Goal: Transaction & Acquisition: Purchase product/service

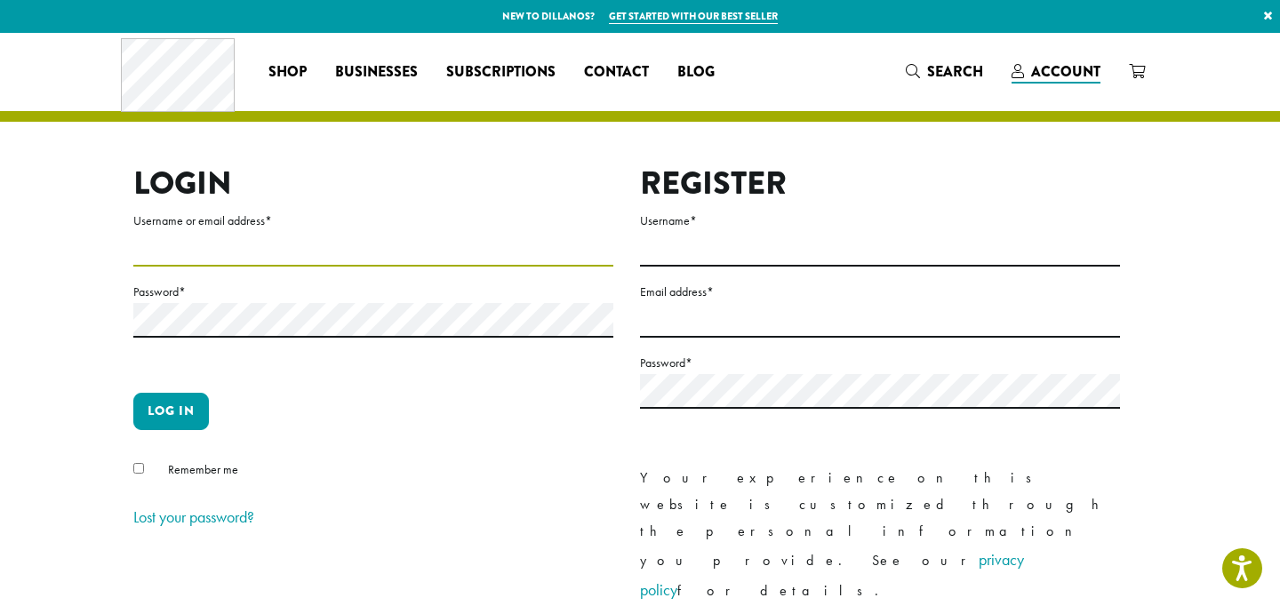
type input "**********"
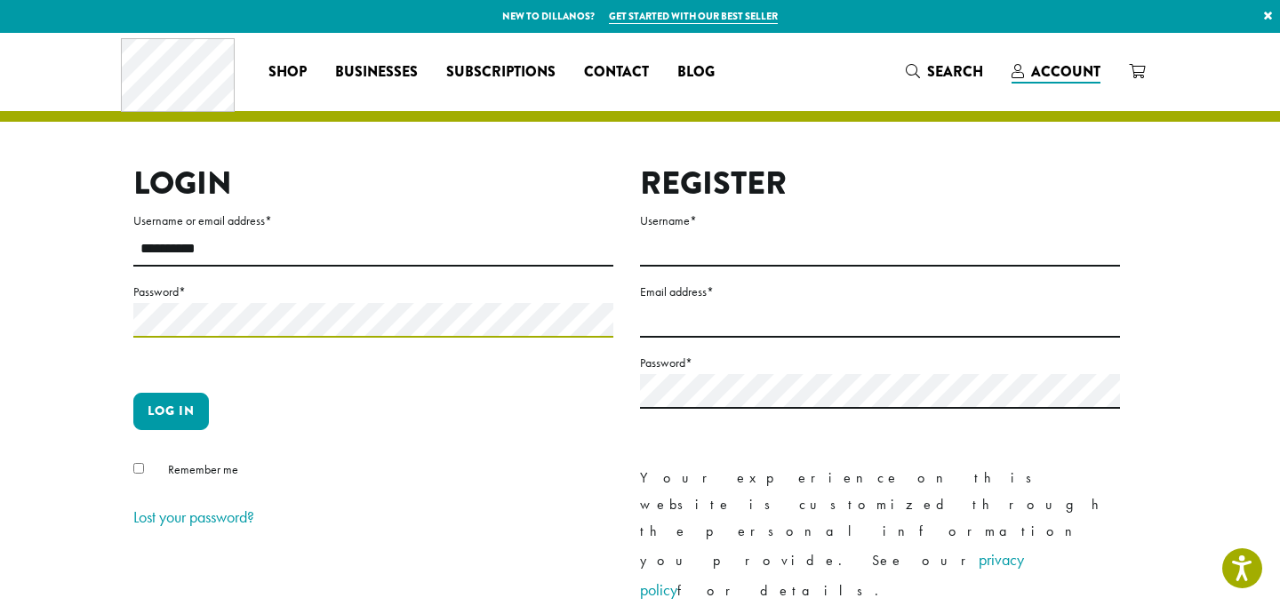
click at [171, 411] on button "Log in" at bounding box center [171, 411] width 76 height 37
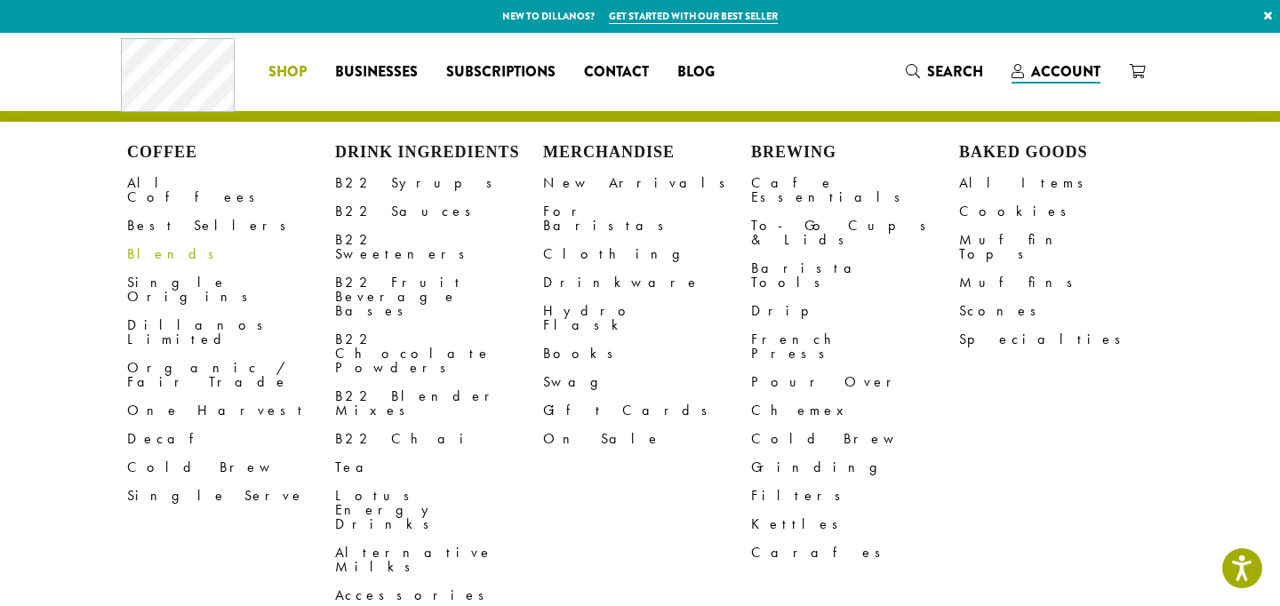
click at [154, 244] on link "Blends" at bounding box center [231, 254] width 208 height 28
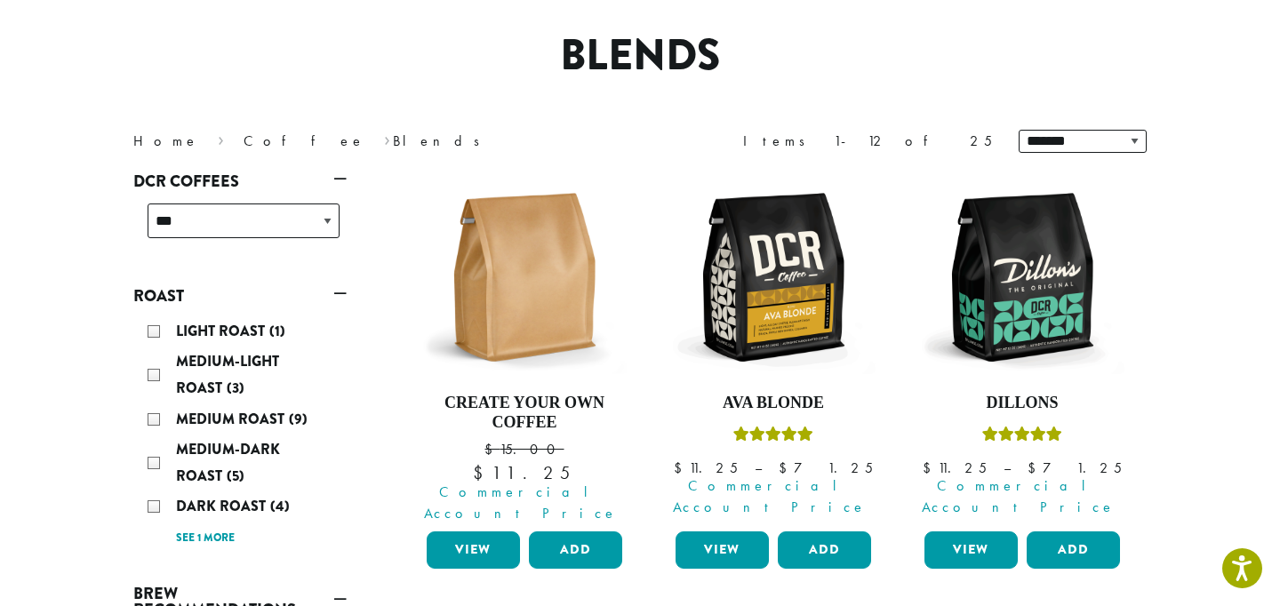
scroll to position [164, 0]
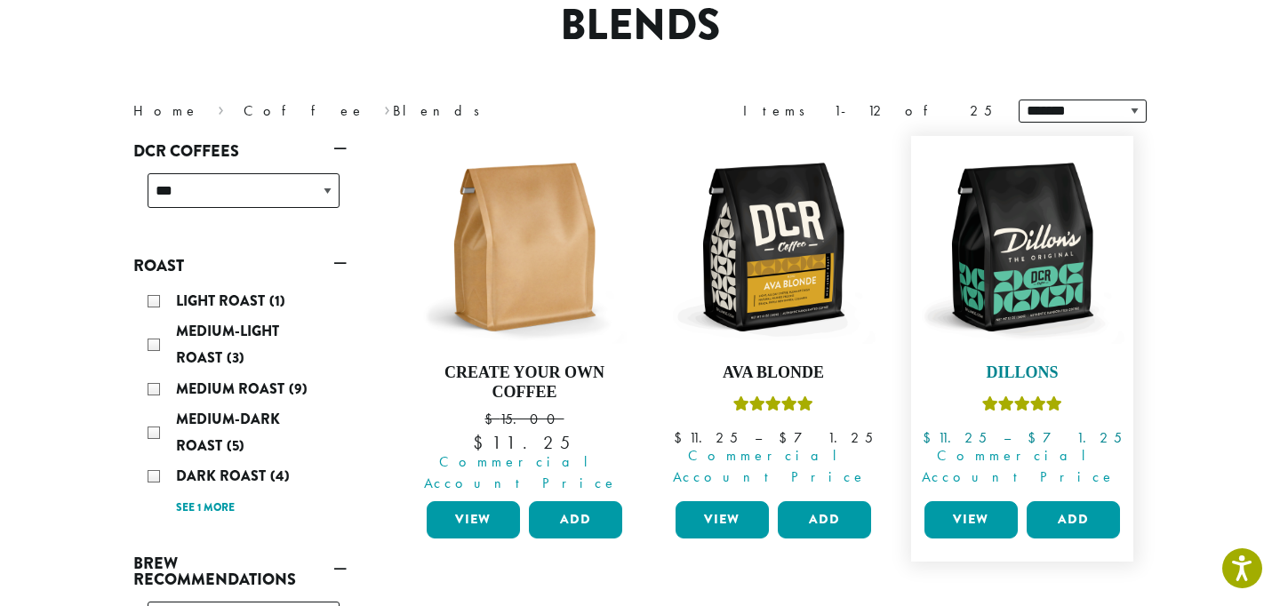
click at [1050, 217] on img at bounding box center [1022, 247] width 204 height 204
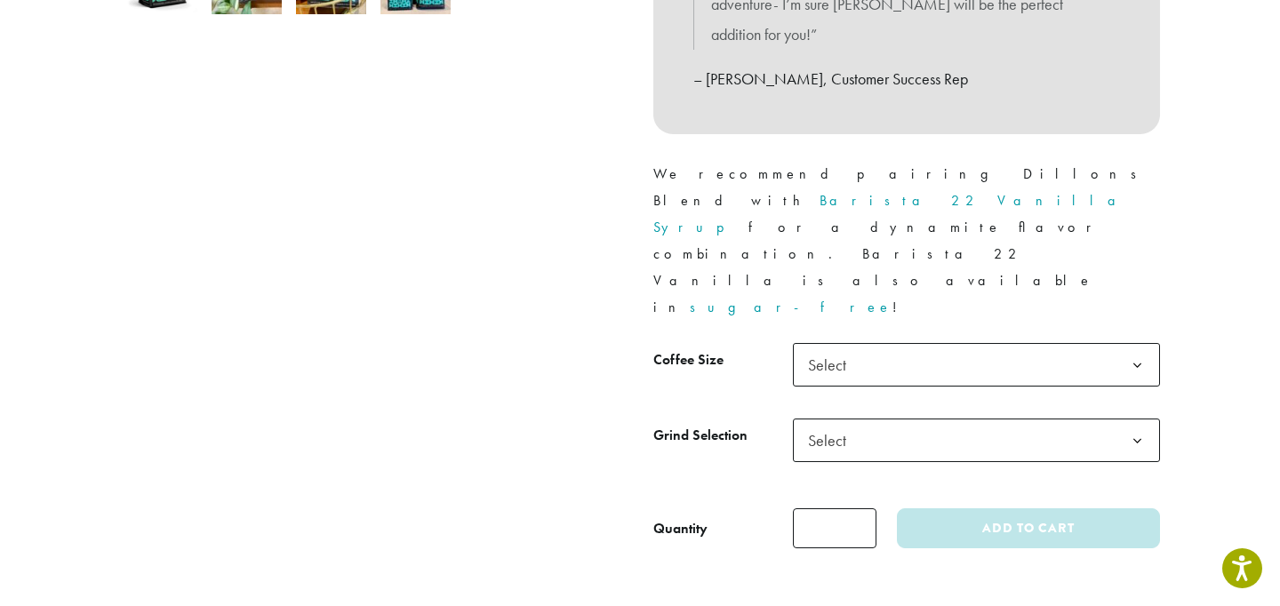
scroll to position [737, 0]
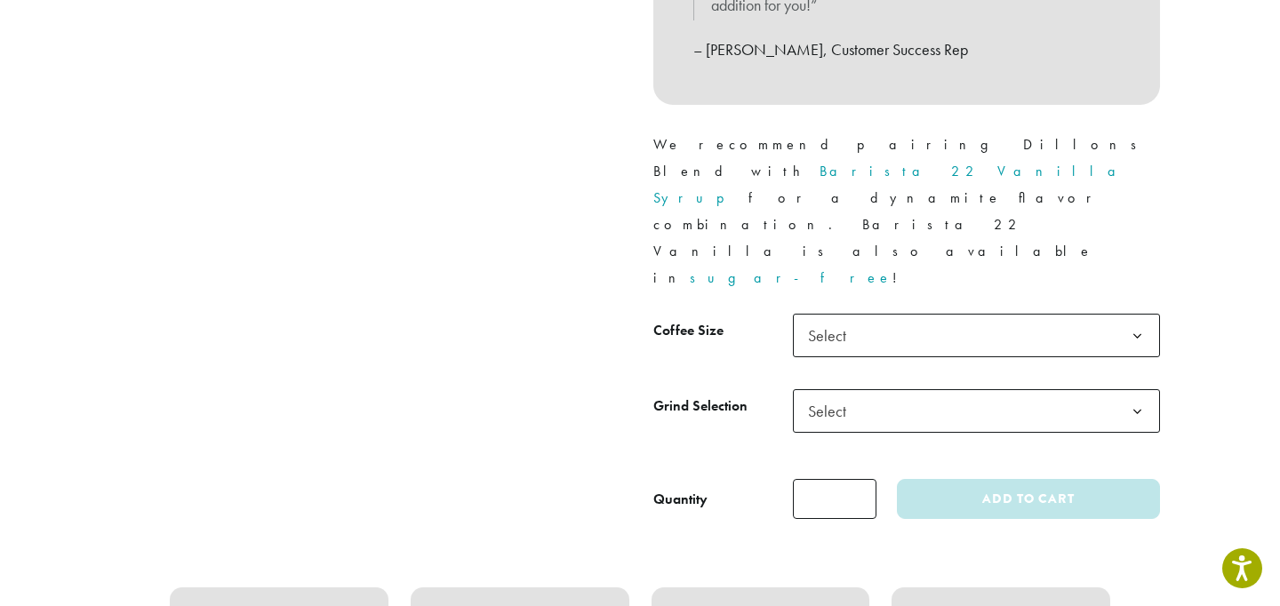
click at [965, 314] on span "Select" at bounding box center [976, 336] width 367 height 44
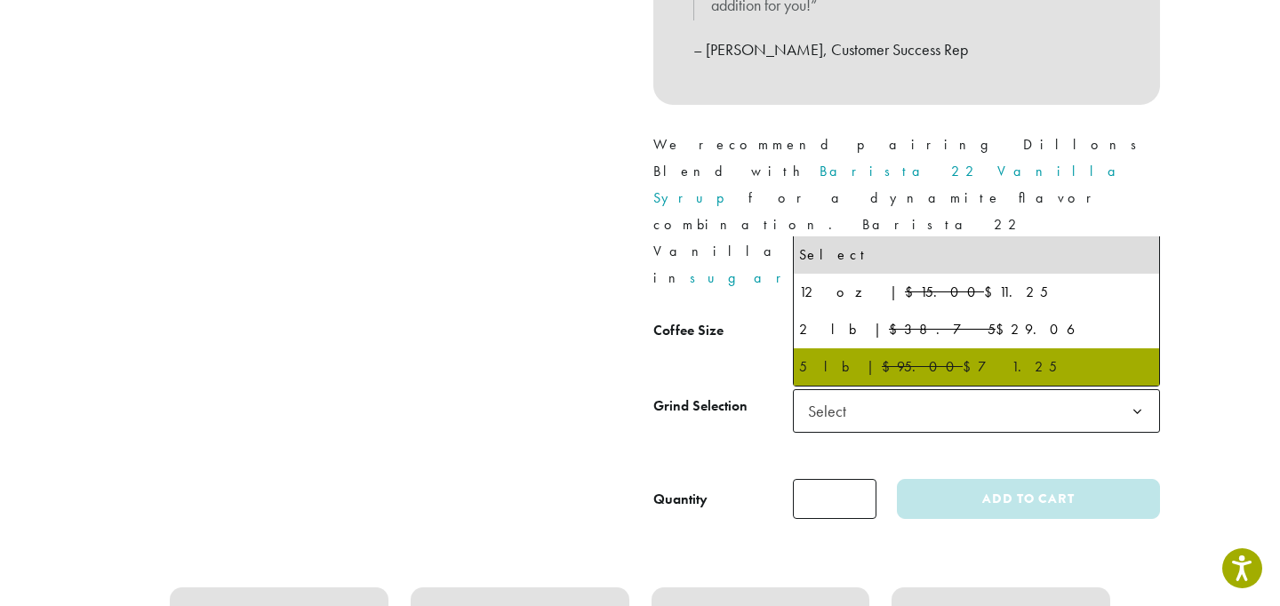
select select "**********"
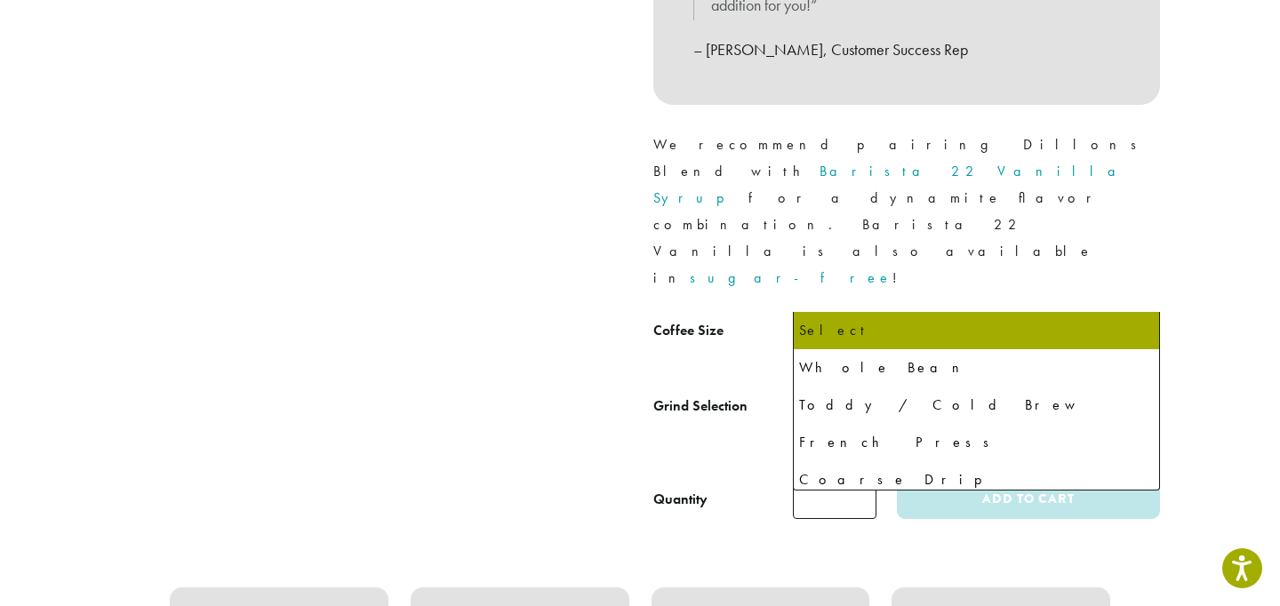
click at [876, 389] on span "Select" at bounding box center [976, 411] width 367 height 44
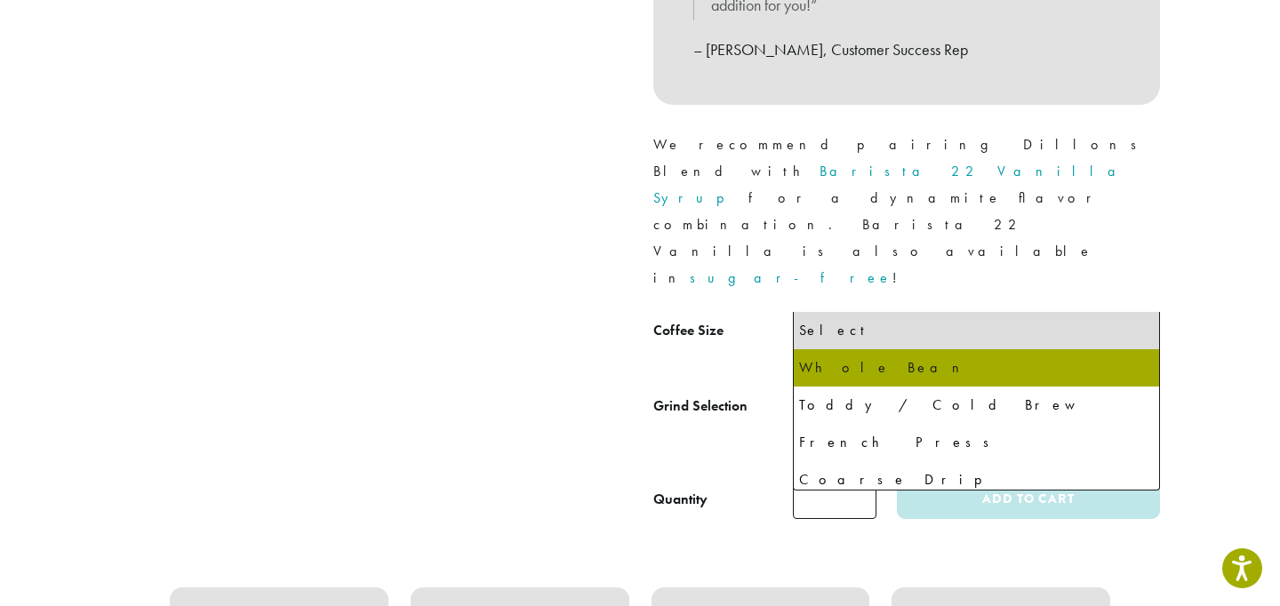
select select "**********"
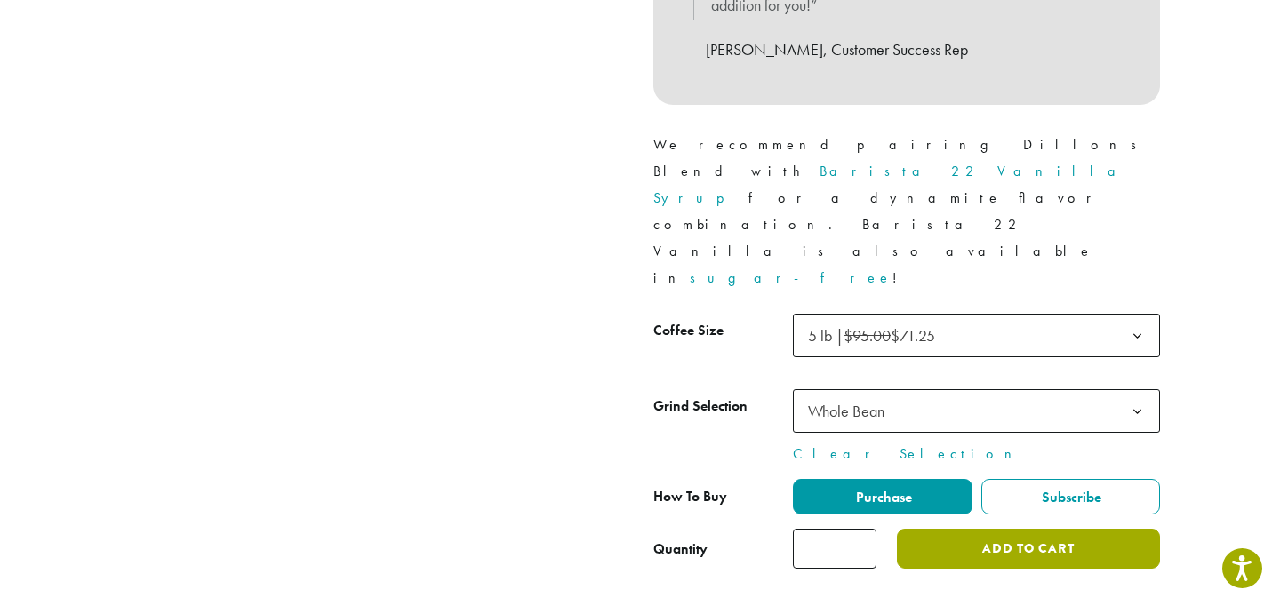
click at [966, 529] on button "Add to cart" at bounding box center [1028, 549] width 263 height 40
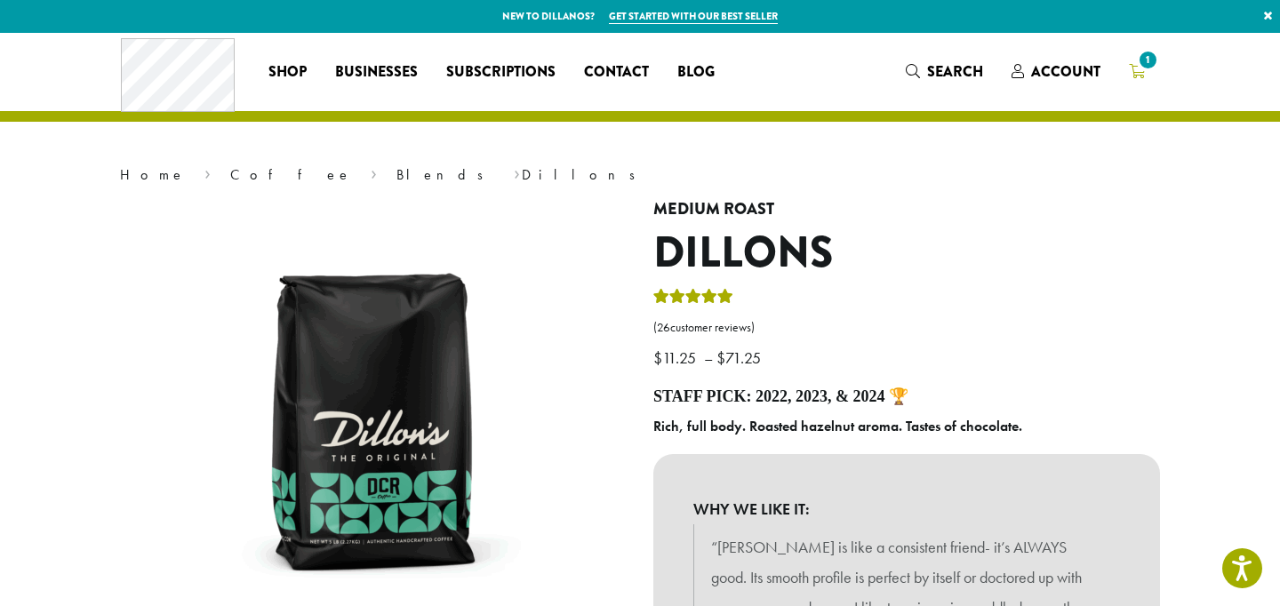
click at [1149, 56] on span "1" at bounding box center [1148, 60] width 24 height 24
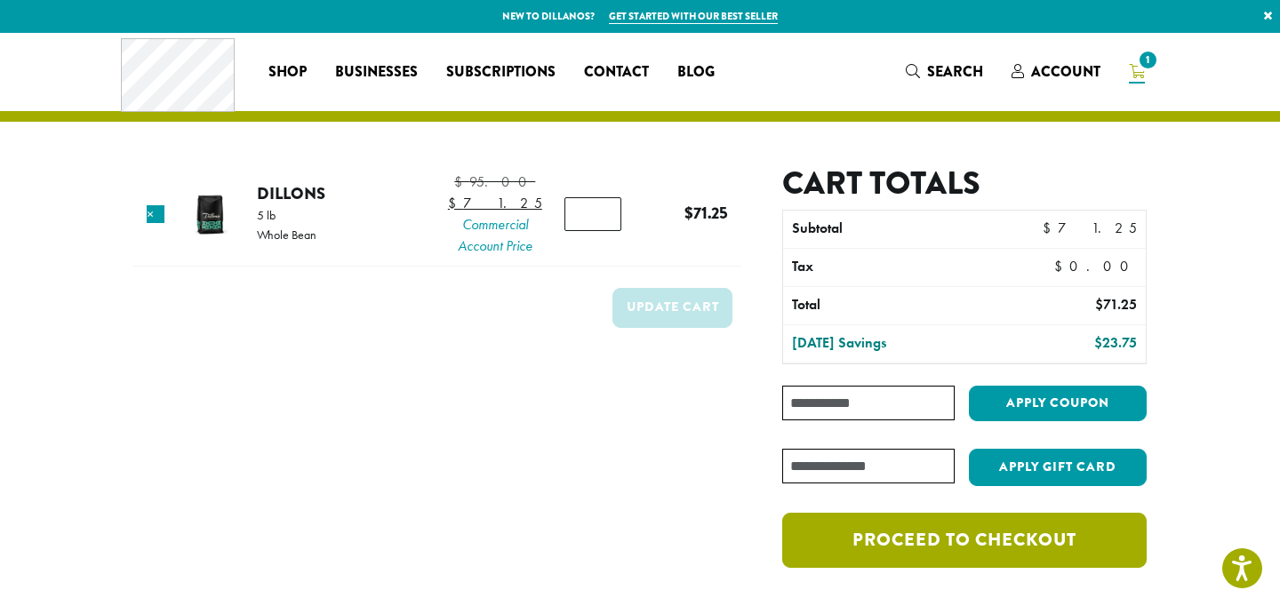
click at [882, 549] on link "Proceed to checkout" at bounding box center [964, 540] width 365 height 55
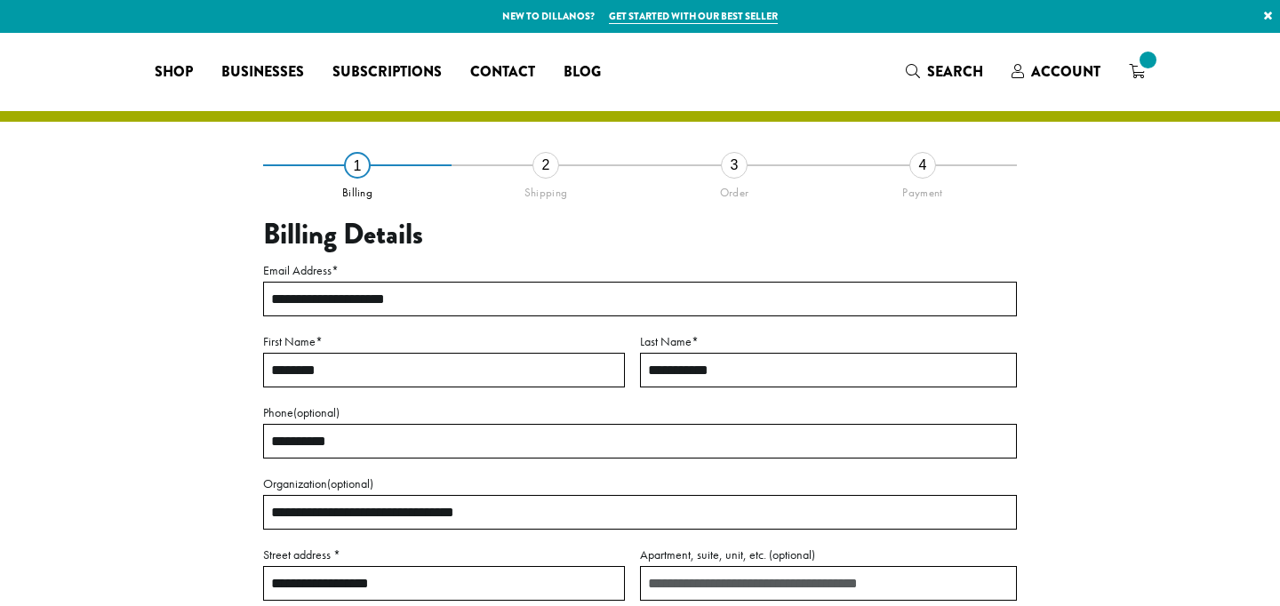
select select "**"
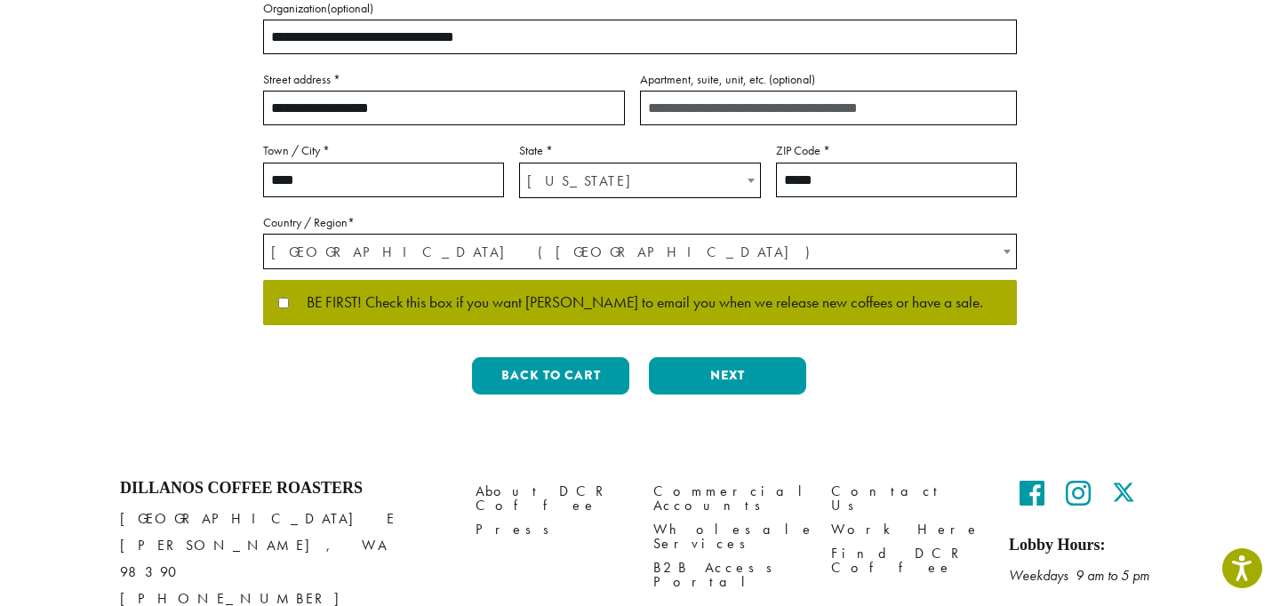
scroll to position [464, 0]
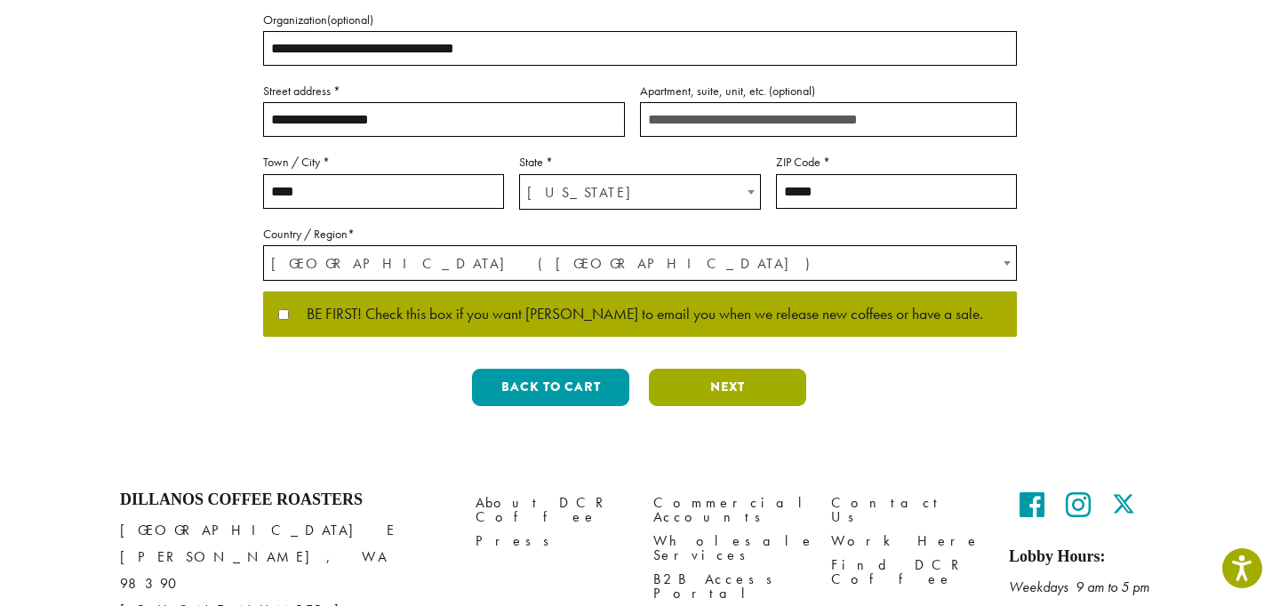
click at [726, 387] on button "Next" at bounding box center [727, 387] width 157 height 37
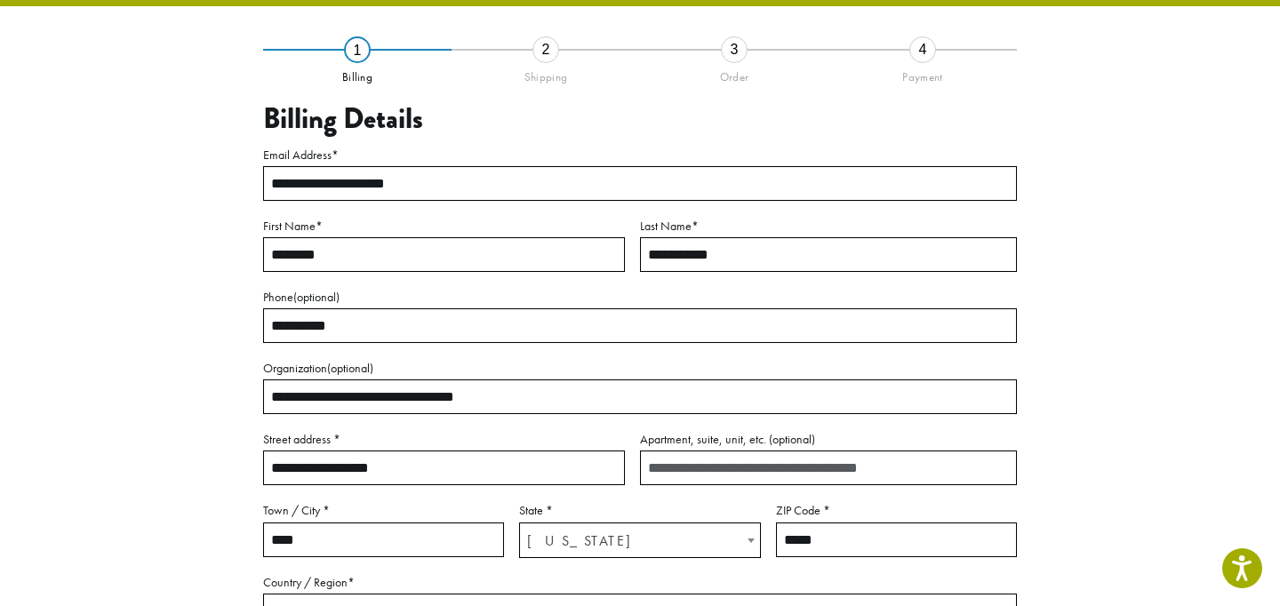
scroll to position [101, 0]
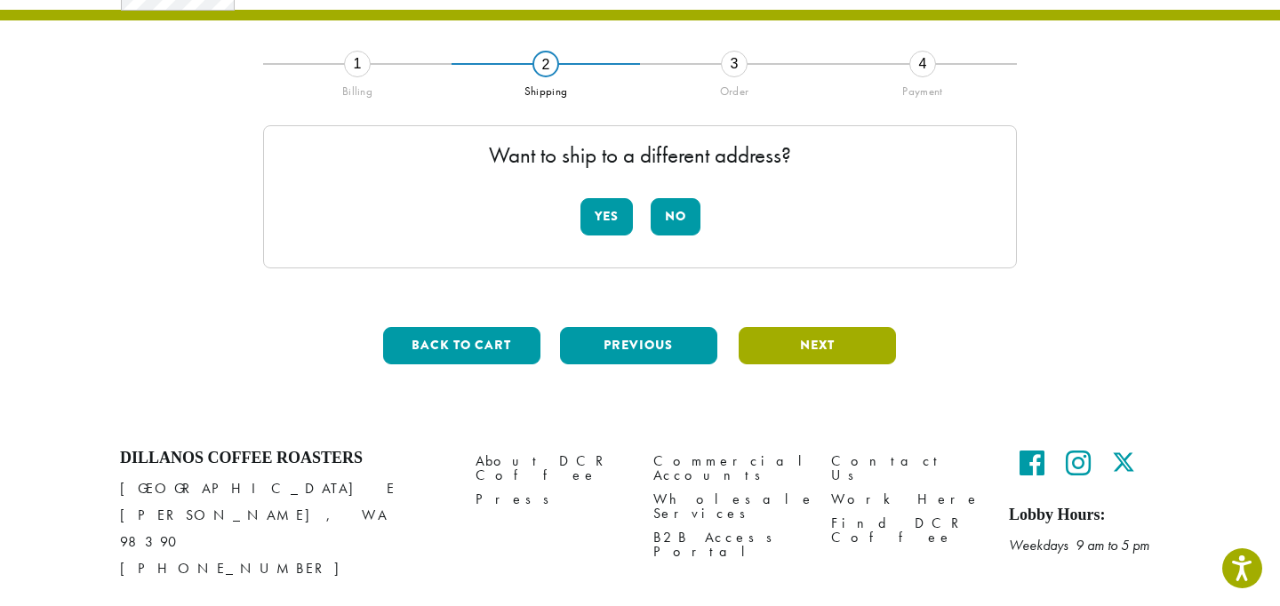
click at [788, 357] on button "Next" at bounding box center [817, 345] width 157 height 37
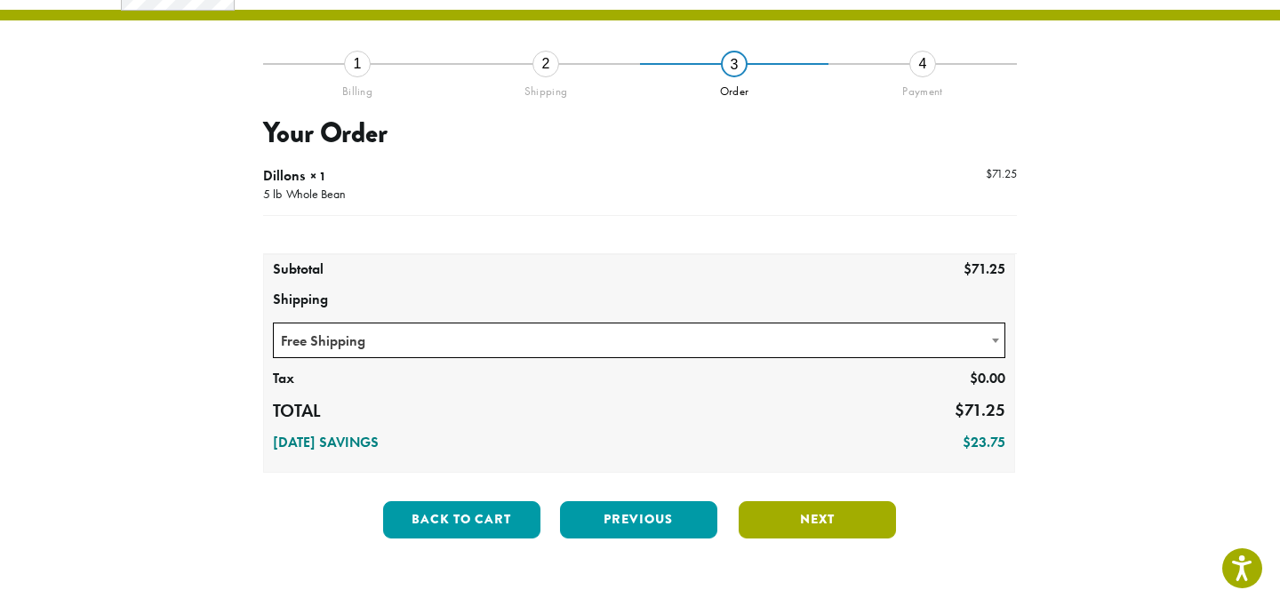
click at [805, 537] on button "Next" at bounding box center [817, 519] width 157 height 37
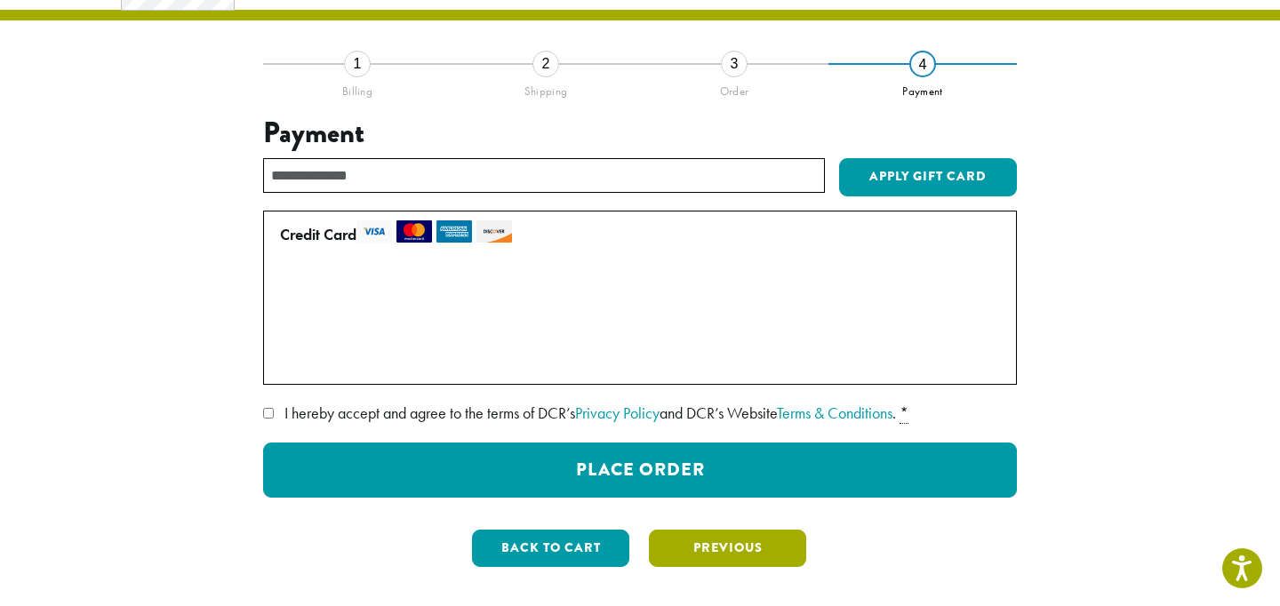
click at [779, 532] on button "Previous" at bounding box center [727, 548] width 157 height 37
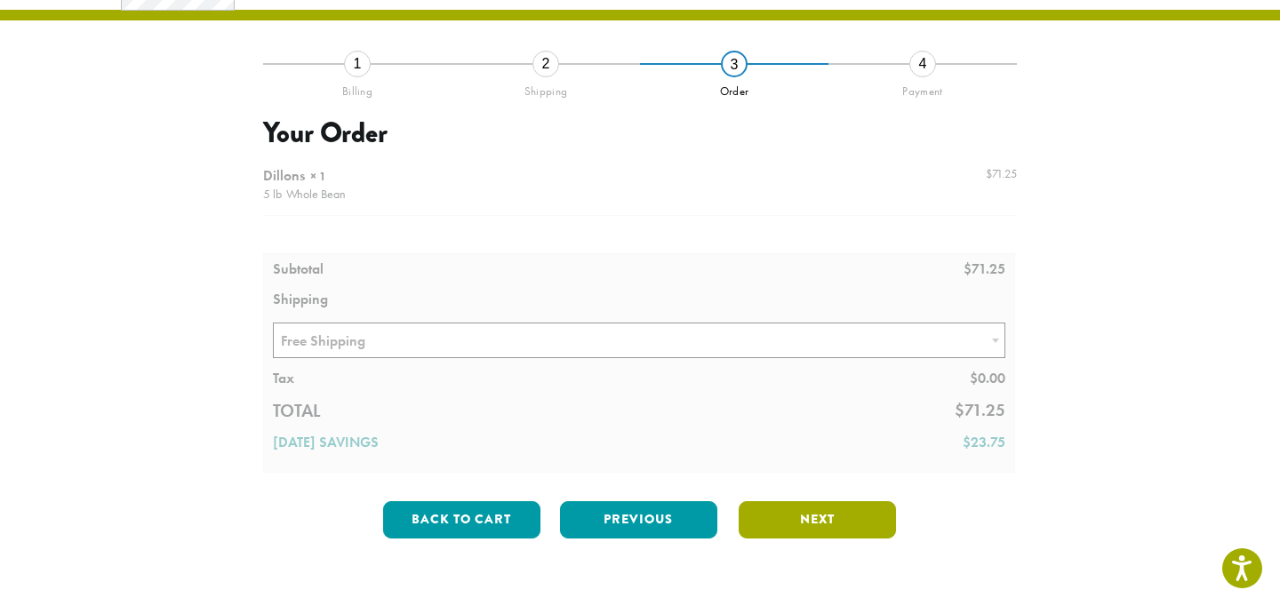
click at [792, 531] on button "Next" at bounding box center [817, 519] width 157 height 37
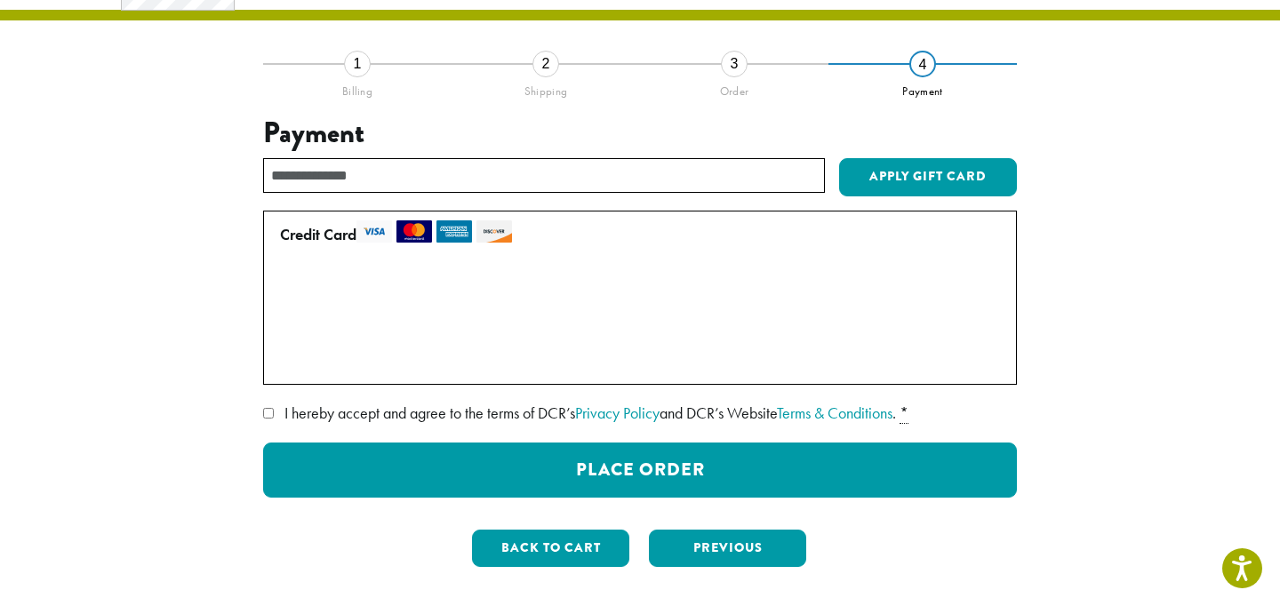
click at [276, 417] on label "I hereby accept and agree to the terms of DCR’s Privacy Policy and DCR’s Websit…" at bounding box center [640, 413] width 754 height 28
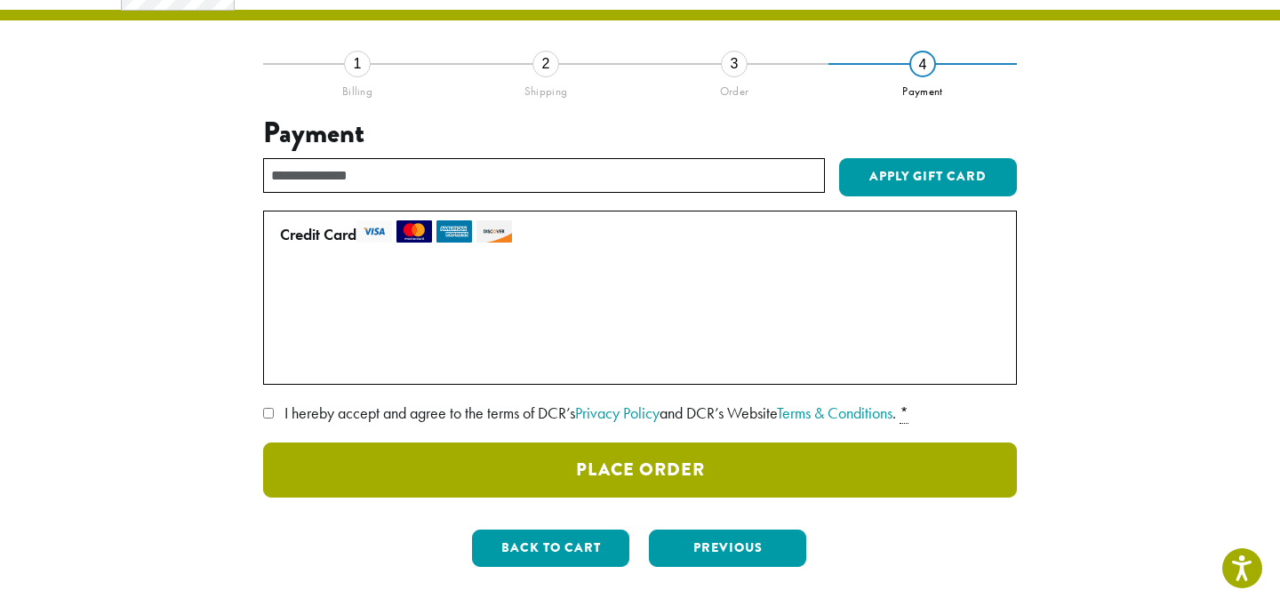
click at [491, 464] on button "Place Order" at bounding box center [640, 470] width 754 height 55
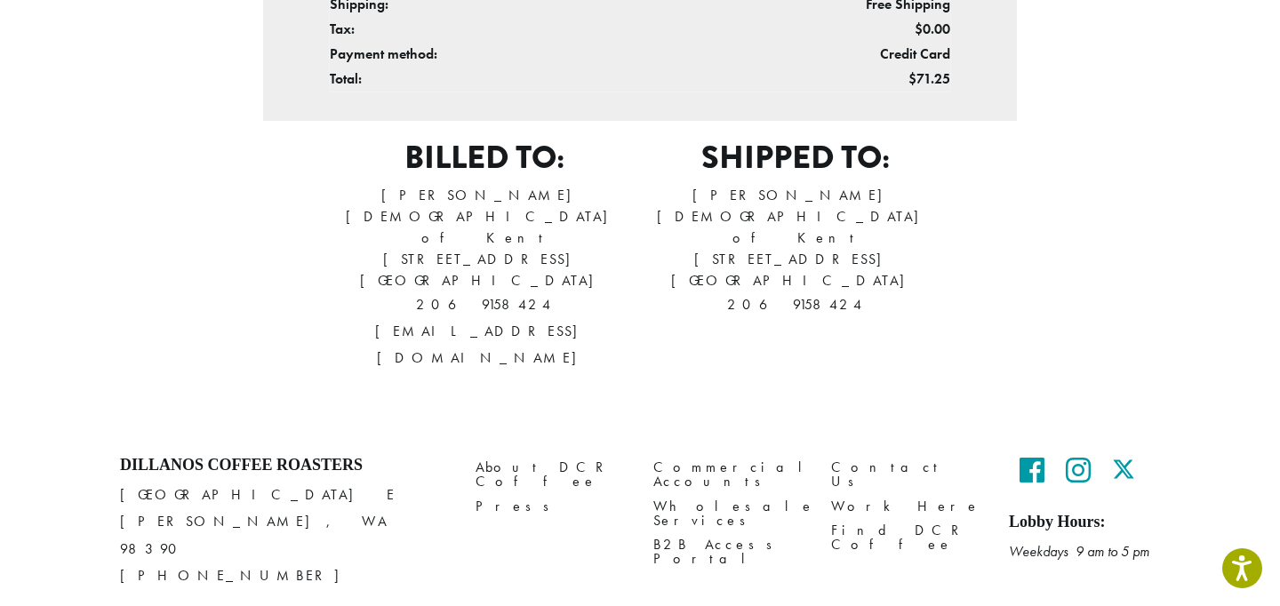
scroll to position [704, 0]
click at [877, 458] on link "Contact Us" at bounding box center [906, 477] width 151 height 38
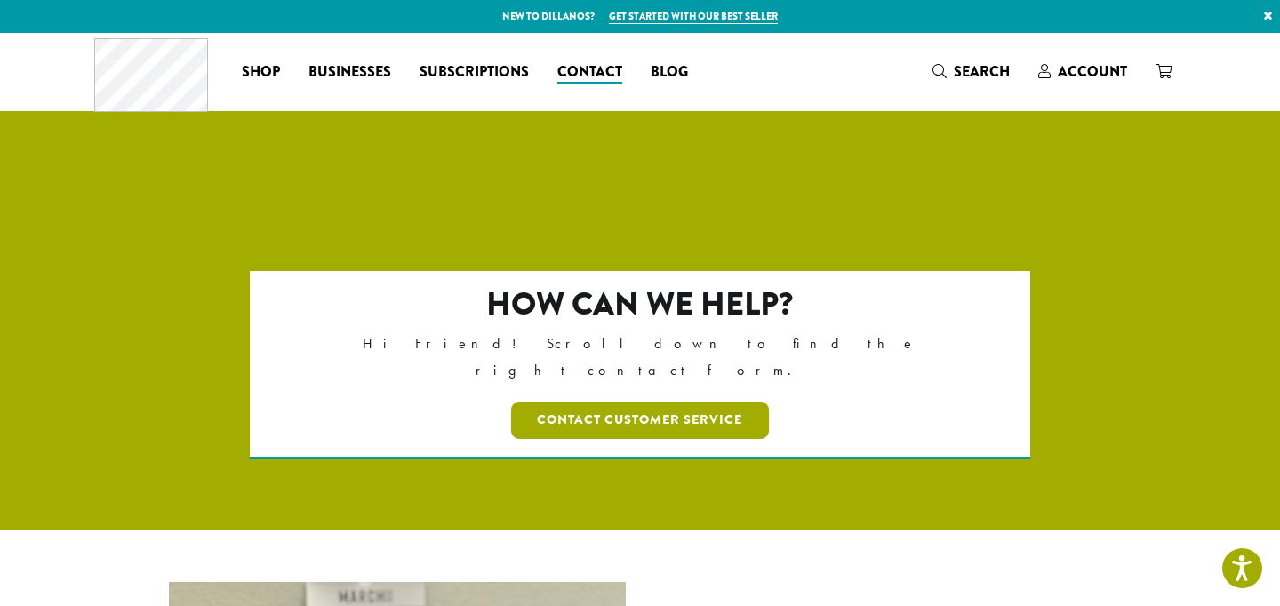
click at [730, 402] on link "Contact Customer Service" at bounding box center [640, 420] width 259 height 37
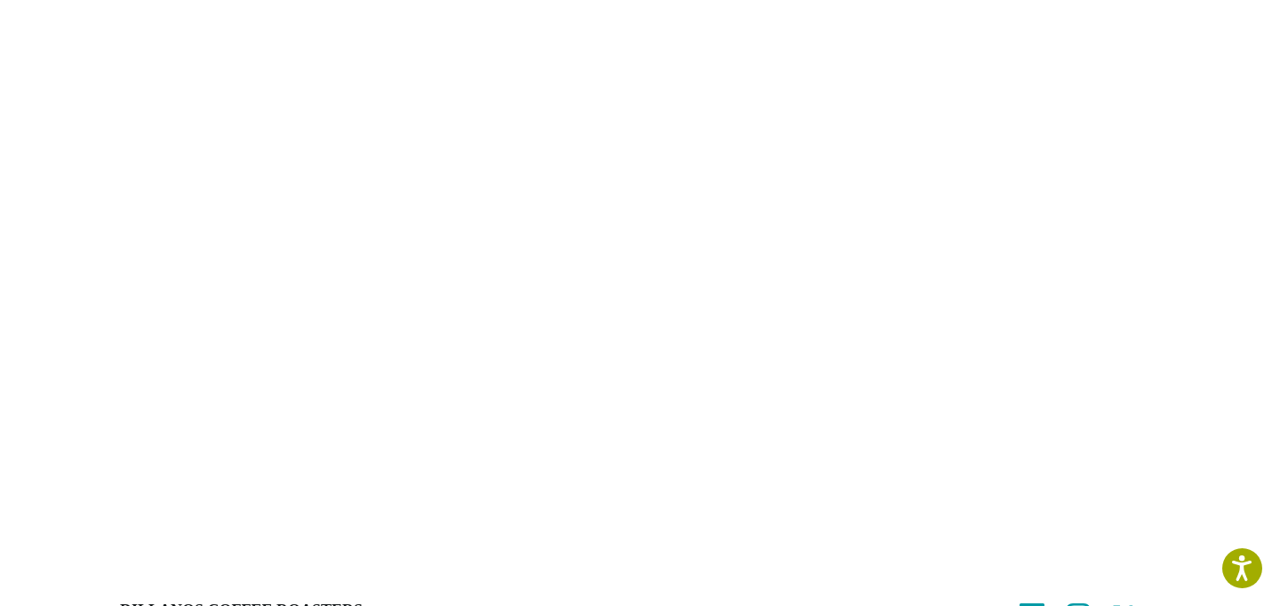
scroll to position [330, 0]
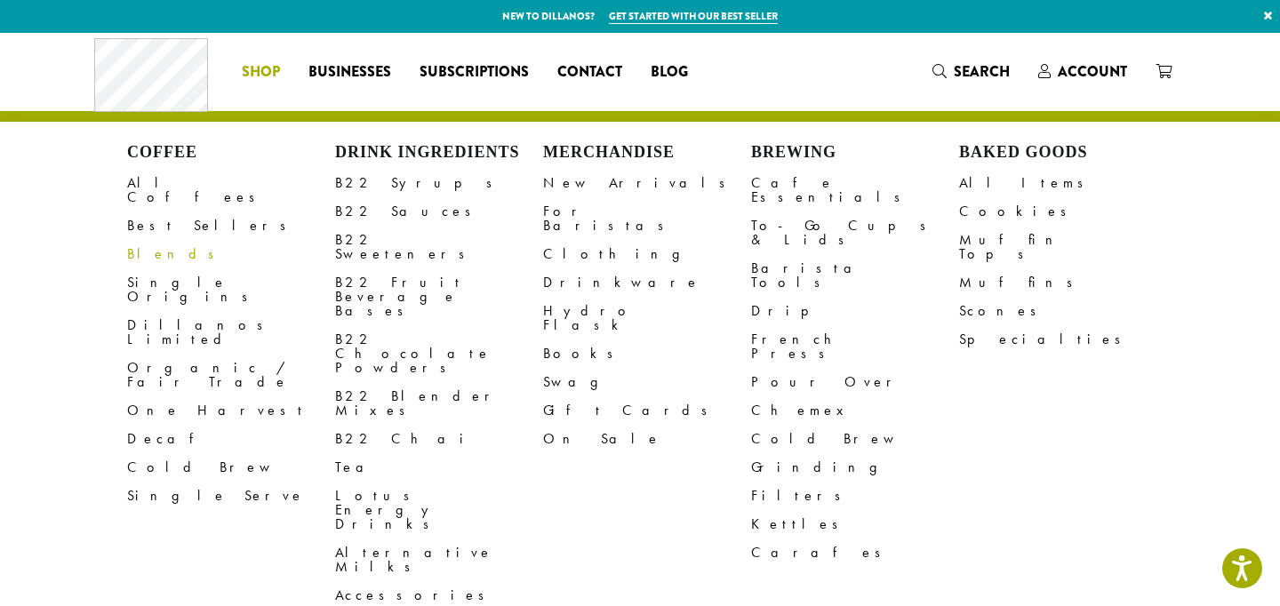
click at [151, 243] on link "Blends" at bounding box center [231, 254] width 208 height 28
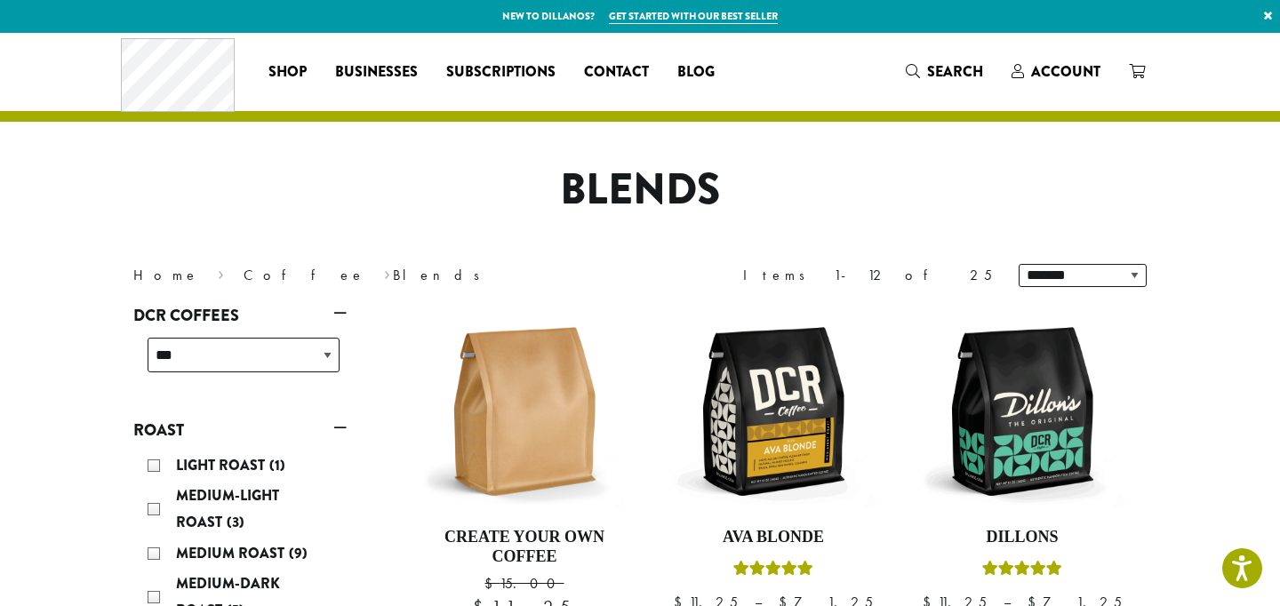
scroll to position [66, 0]
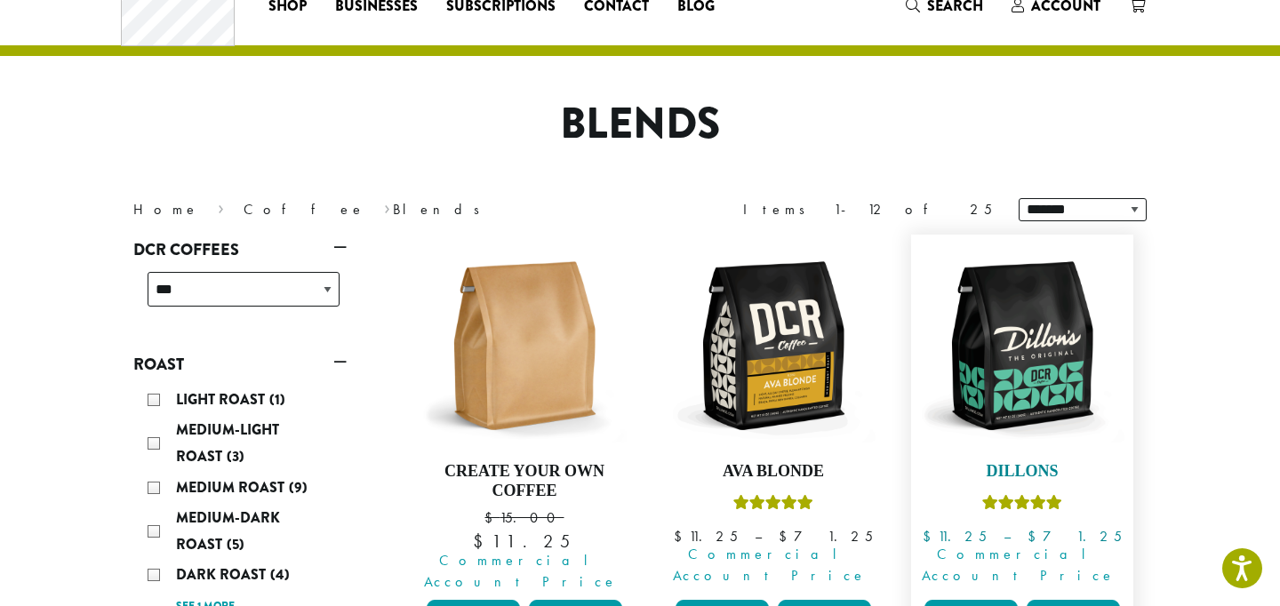
click at [984, 317] on img at bounding box center [1022, 346] width 204 height 204
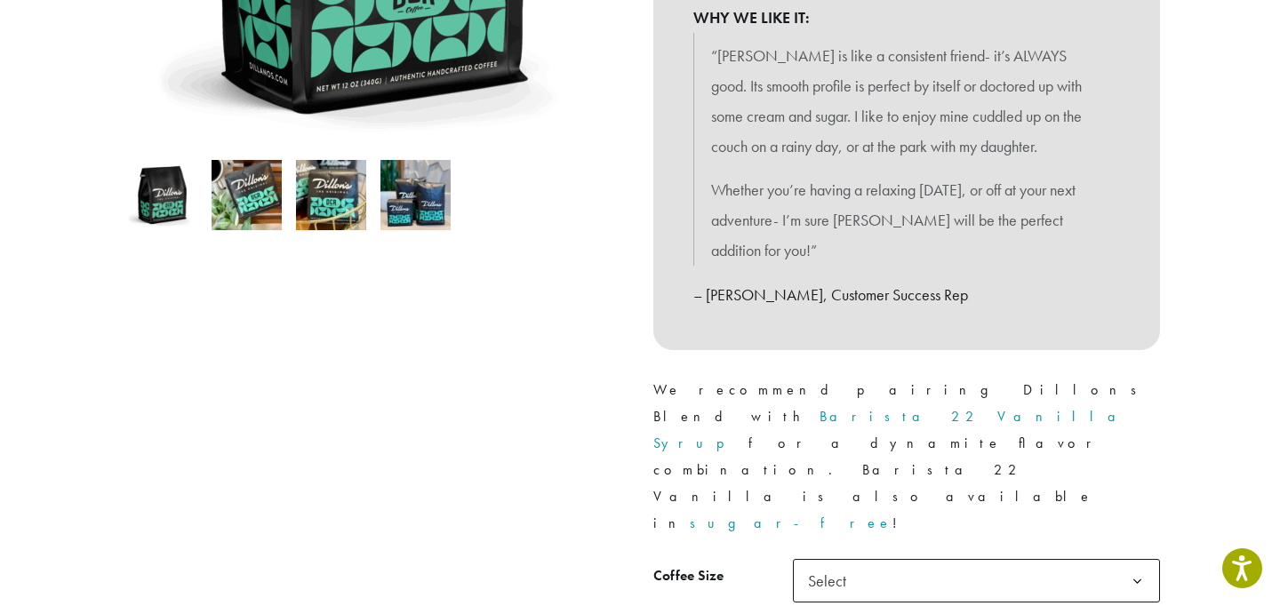
click at [875, 559] on span "Select" at bounding box center [976, 581] width 367 height 44
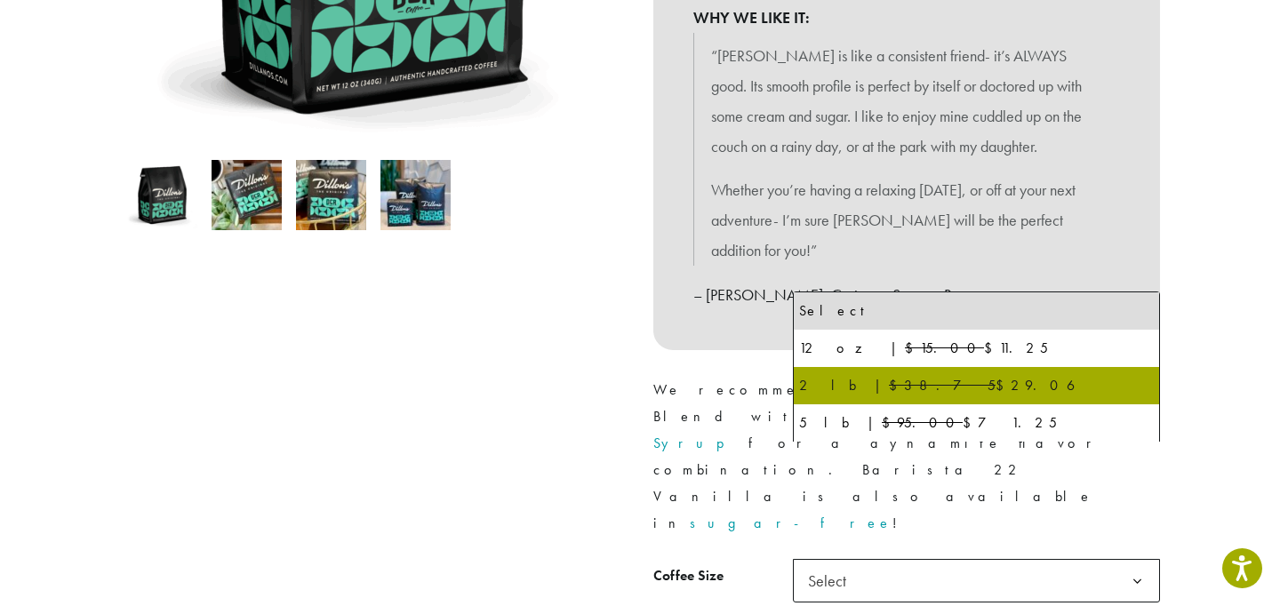
select select "**********"
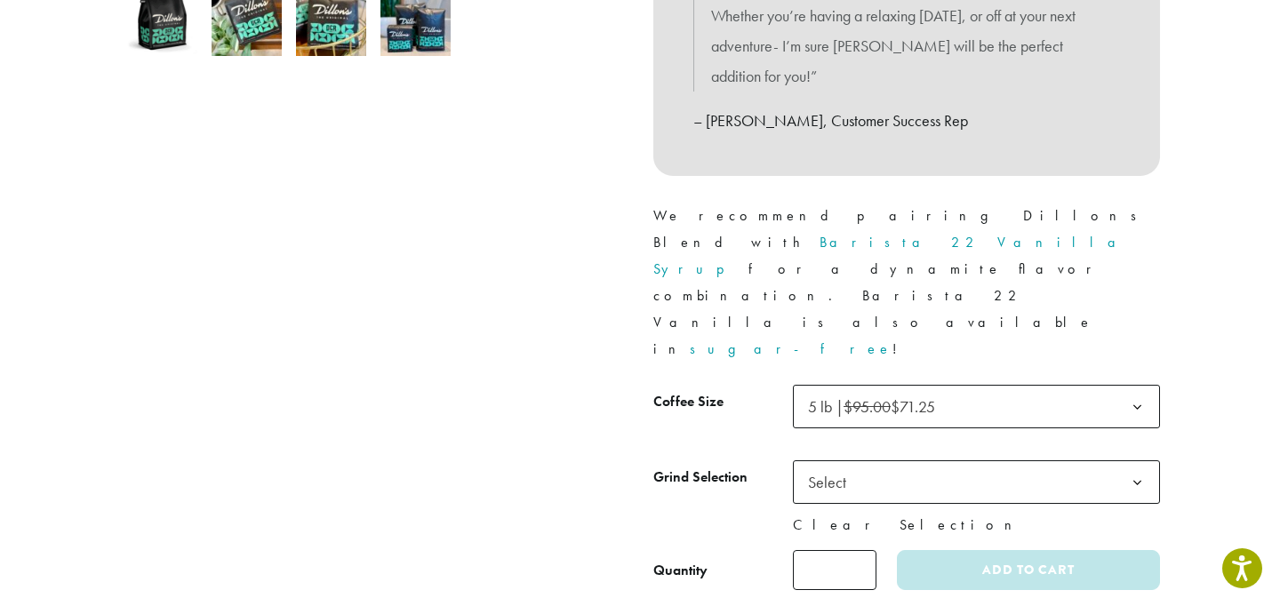
scroll to position [671, 0]
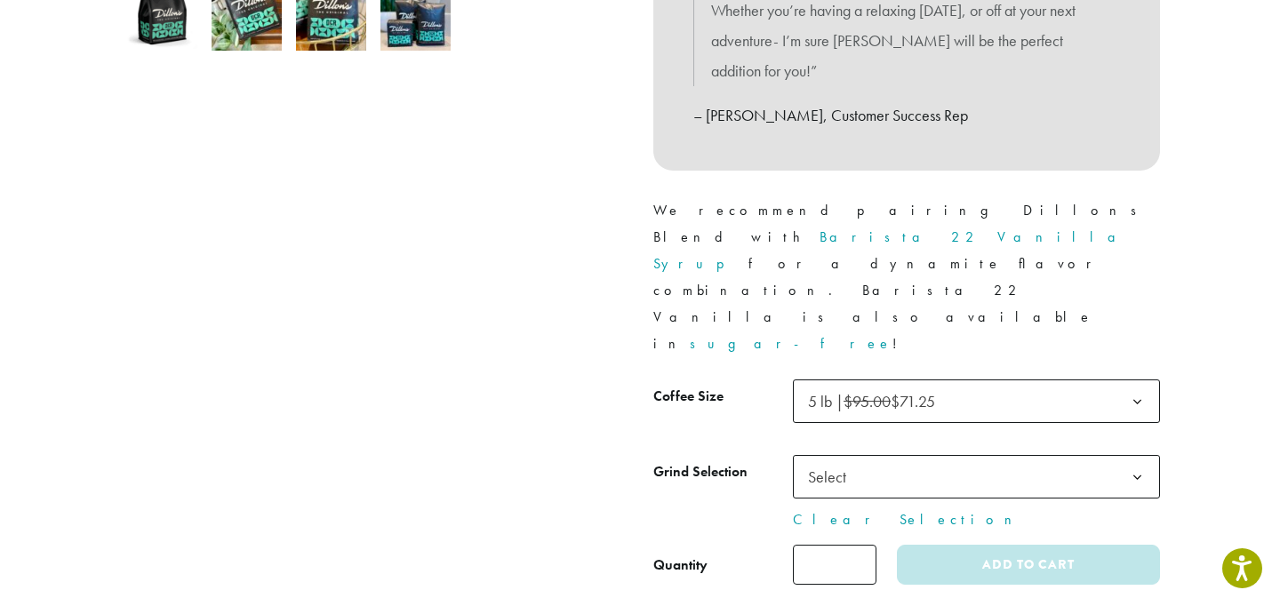
click at [885, 455] on span "Select" at bounding box center [976, 477] width 367 height 44
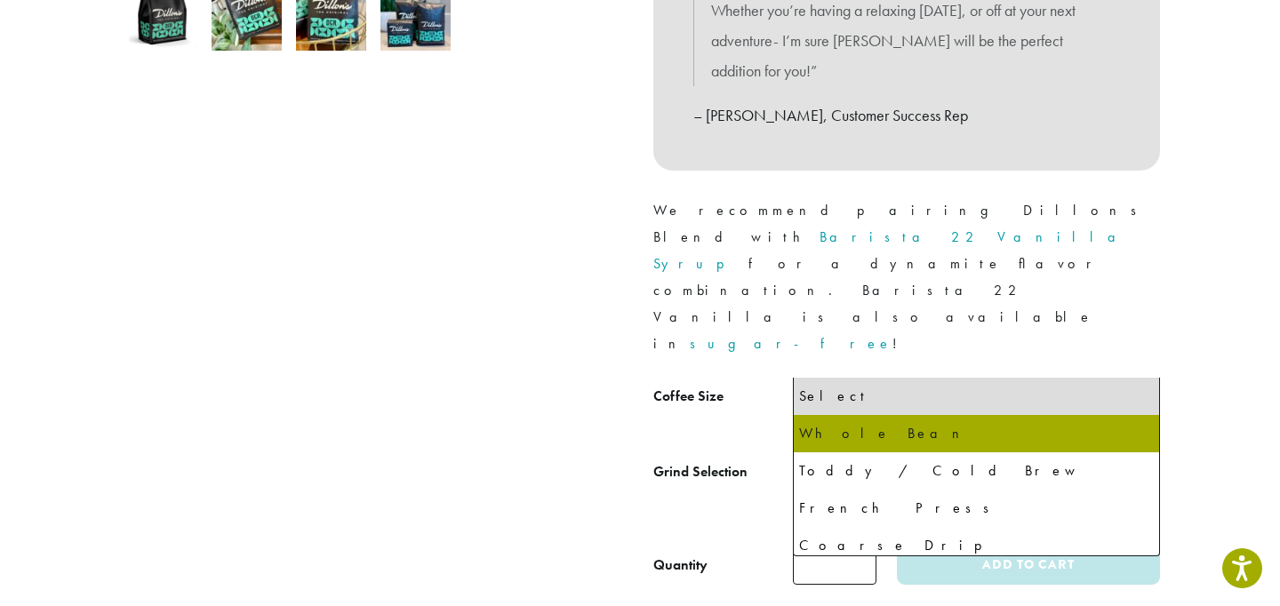
select select "**********"
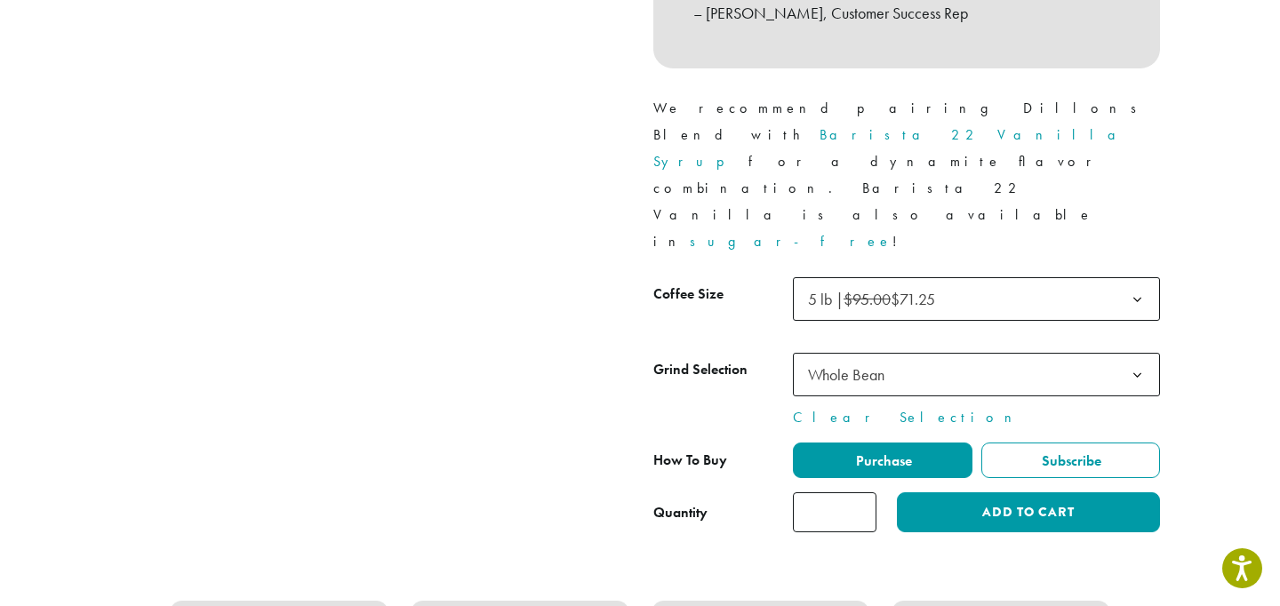
scroll to position [798, 0]
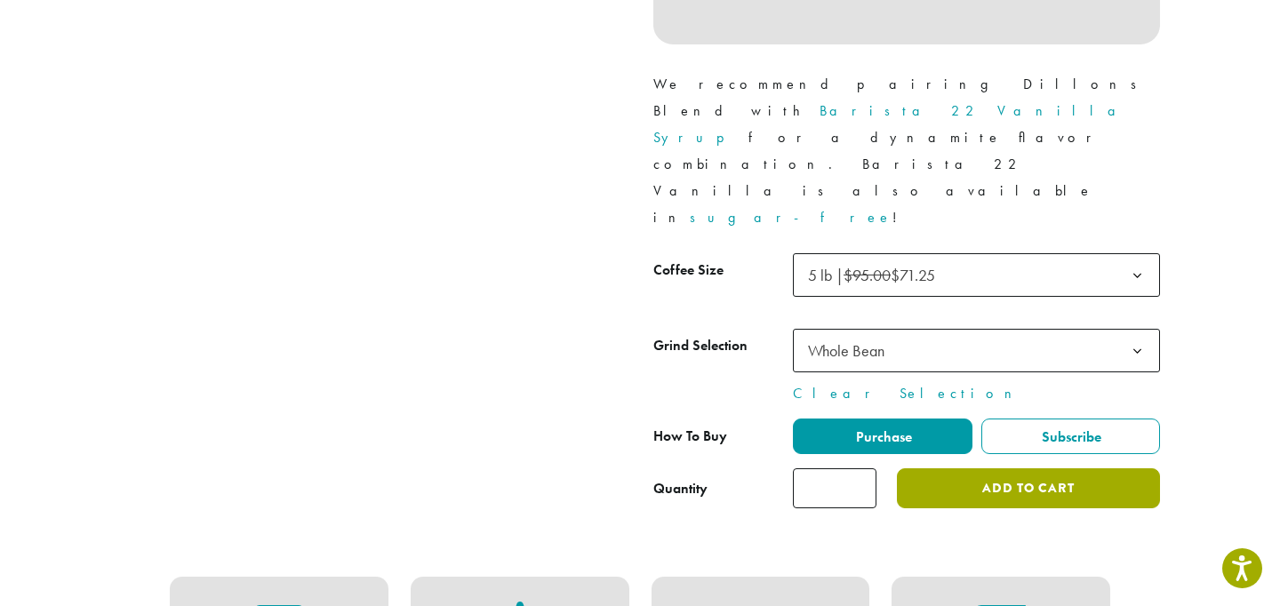
click at [955, 469] on button "Add to cart" at bounding box center [1028, 489] width 263 height 40
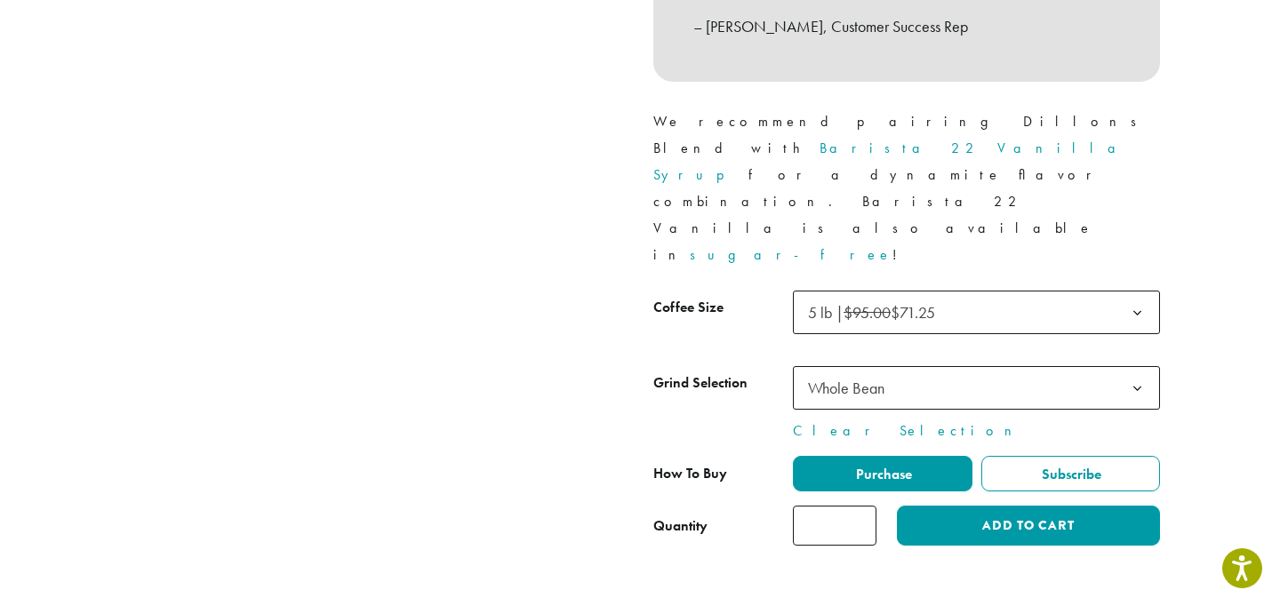
scroll to position [779, 0]
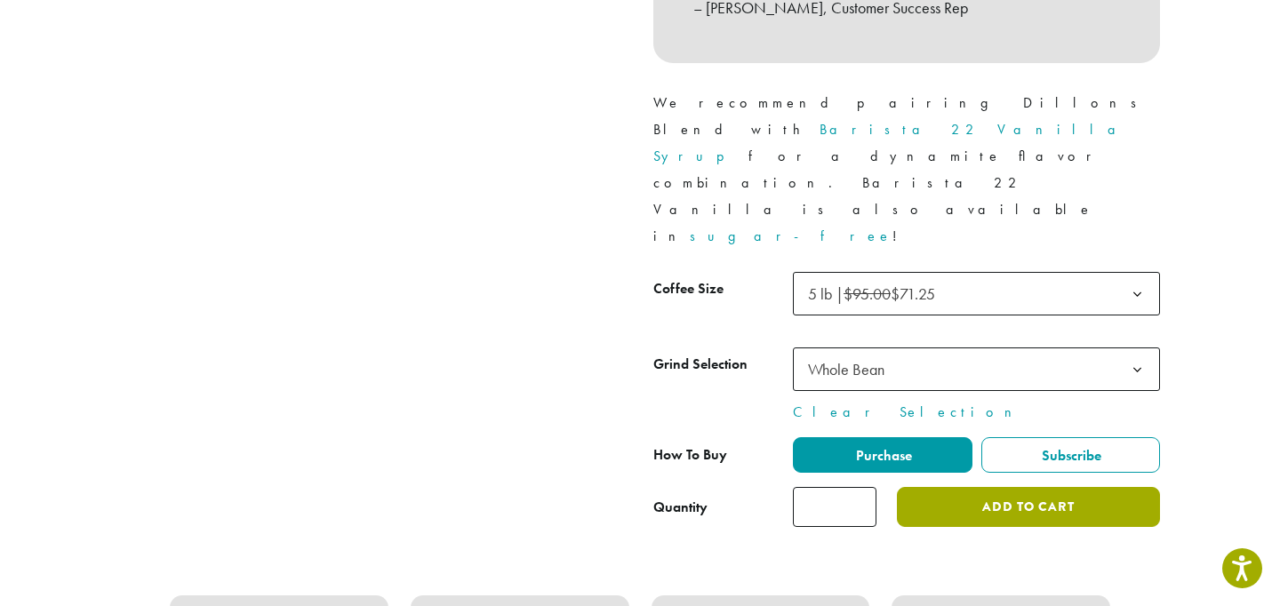
click at [977, 487] on button "Add to cart" at bounding box center [1028, 507] width 263 height 40
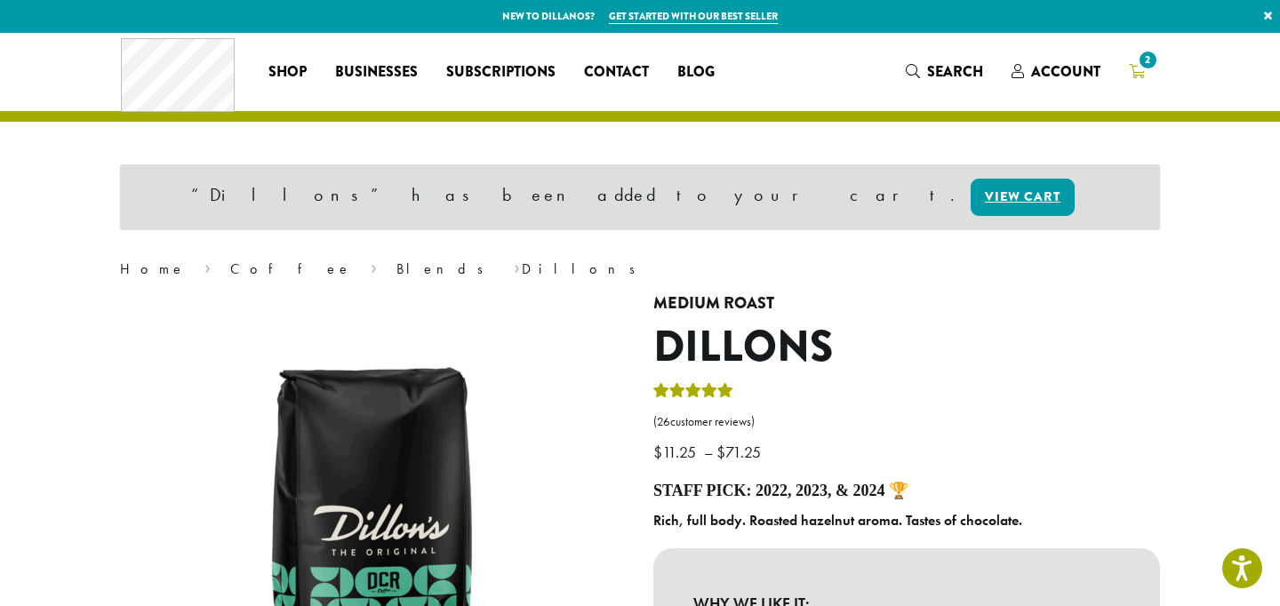
click at [1141, 74] on icon "2" at bounding box center [1137, 71] width 16 height 14
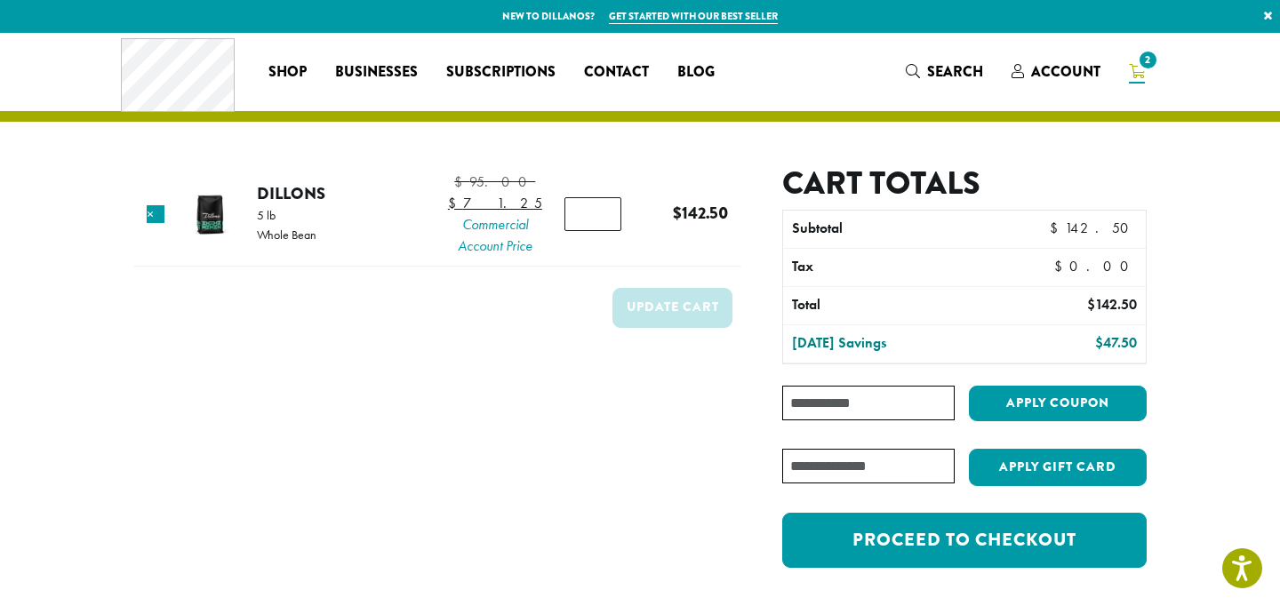
type input "*"
click at [599, 229] on input "*" at bounding box center [593, 214] width 57 height 34
click at [654, 328] on button "Update cart" at bounding box center [673, 308] width 120 height 40
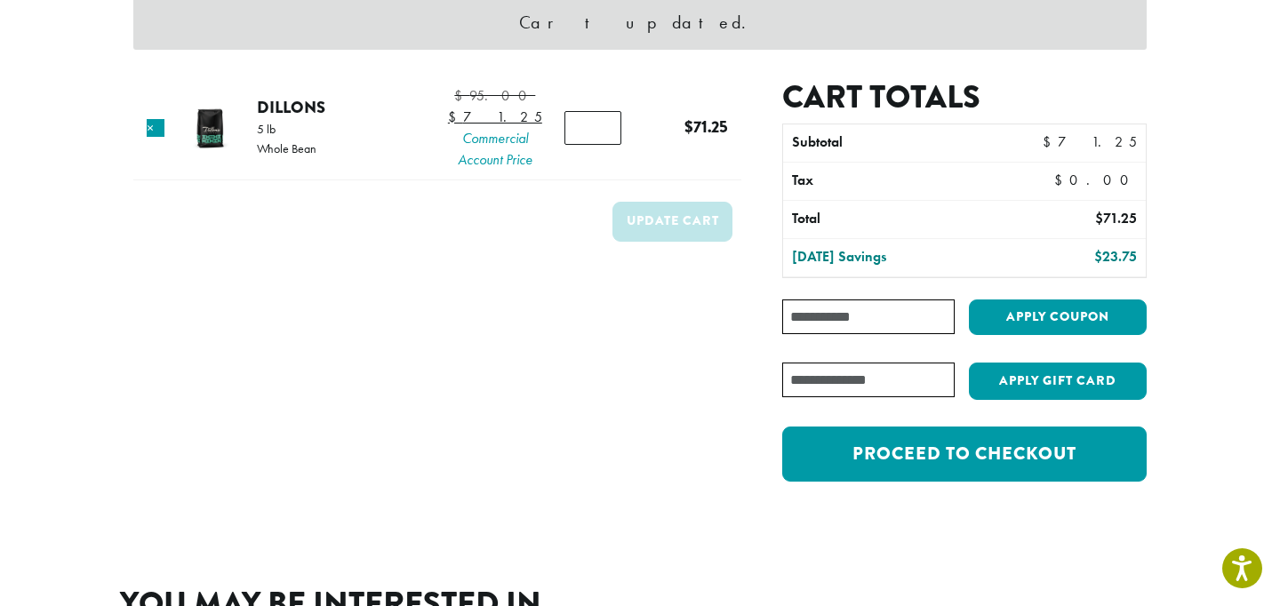
scroll to position [174, 0]
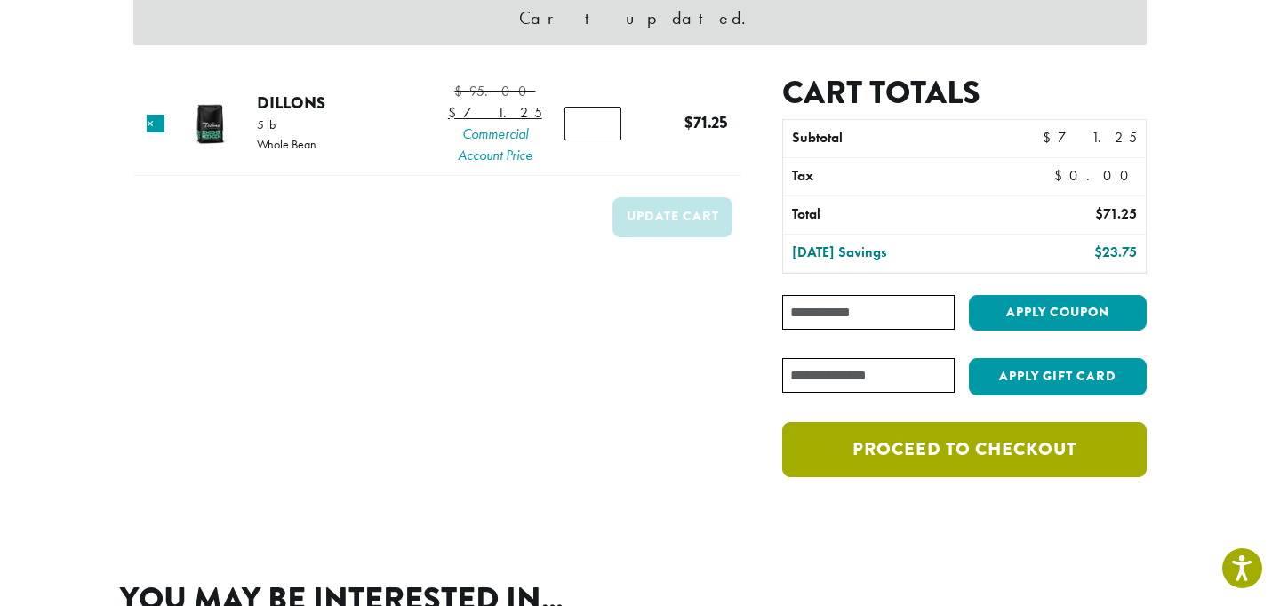
click at [882, 438] on link "Proceed to checkout" at bounding box center [964, 449] width 365 height 55
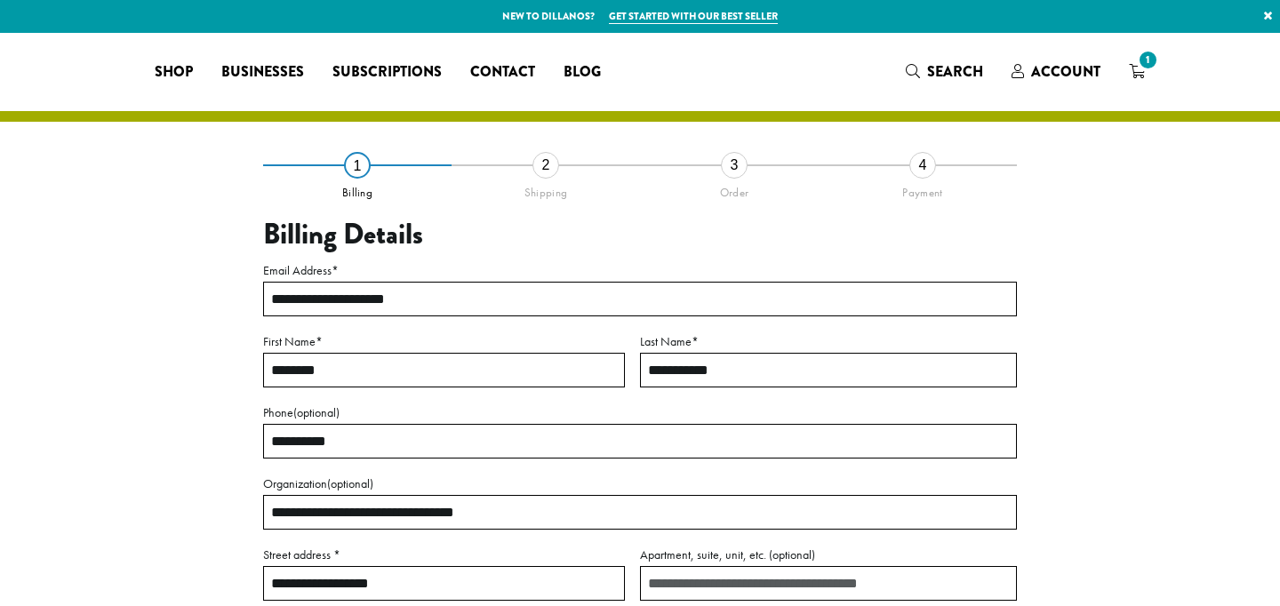
select select "**"
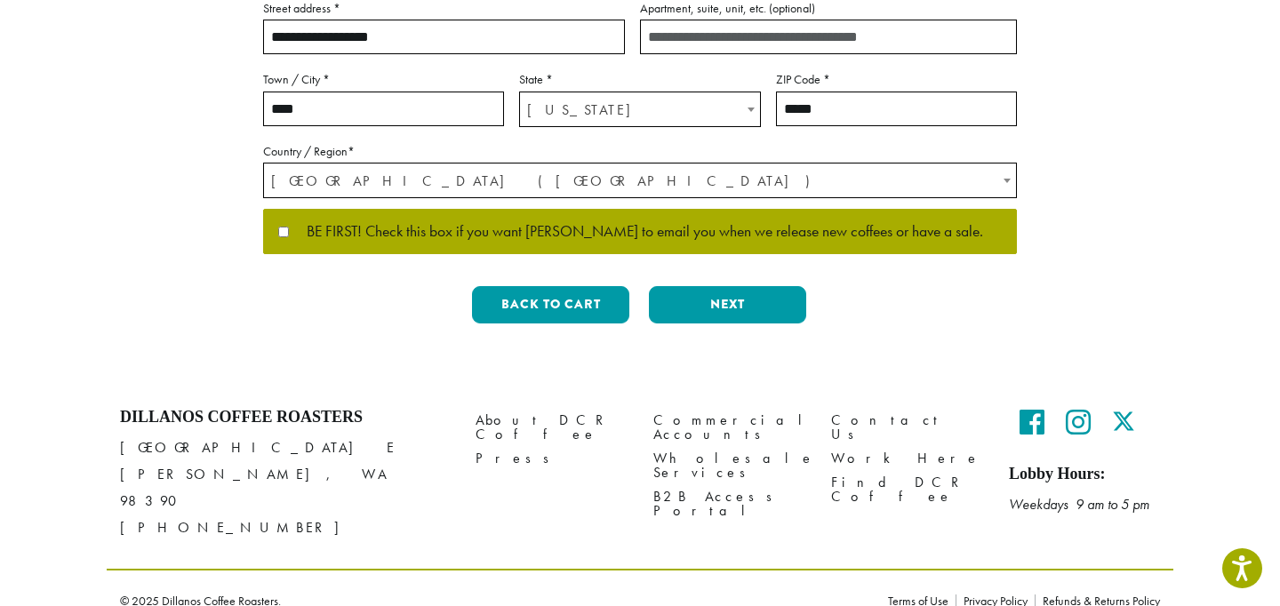
scroll to position [546, 0]
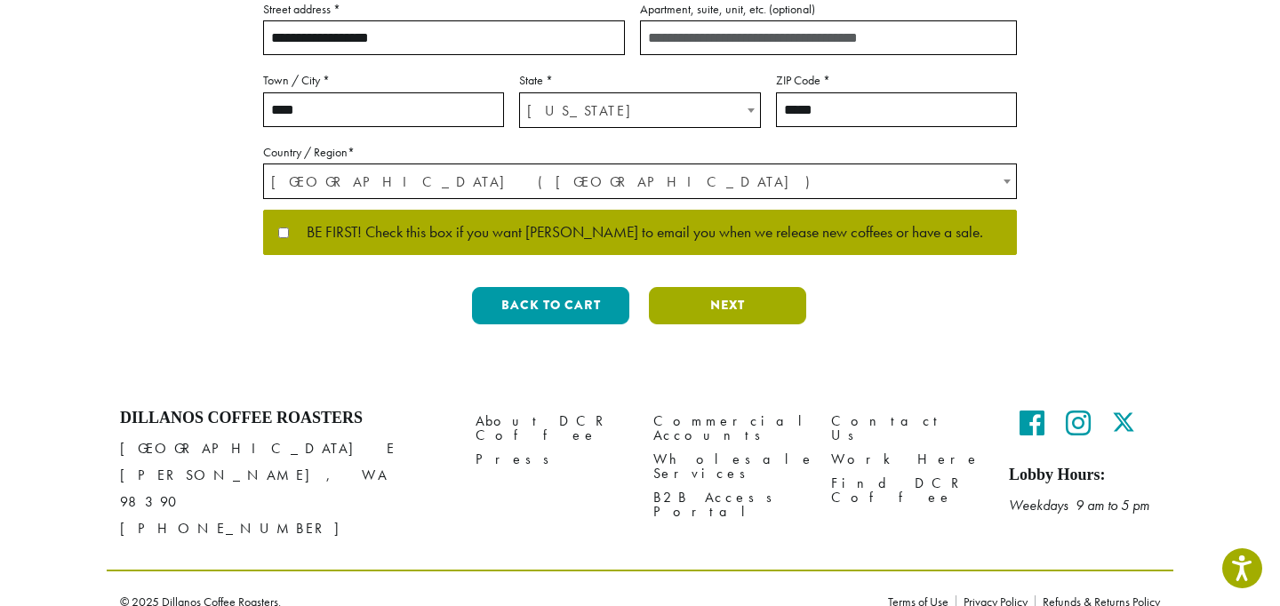
click at [759, 316] on button "Next" at bounding box center [727, 305] width 157 height 37
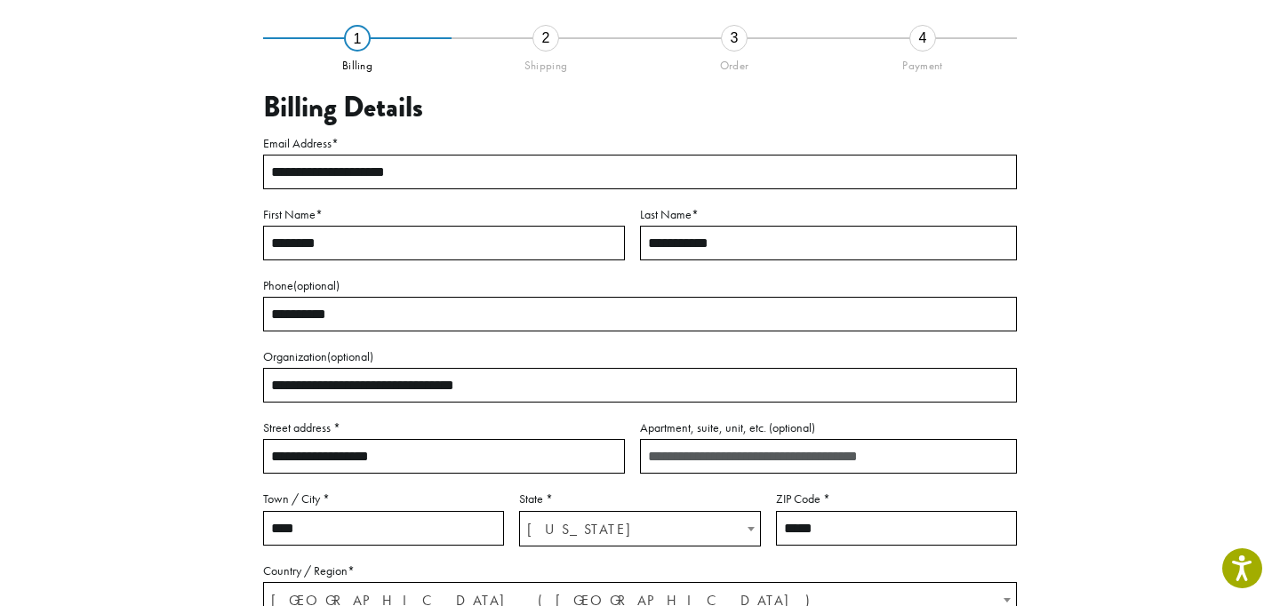
scroll to position [101, 0]
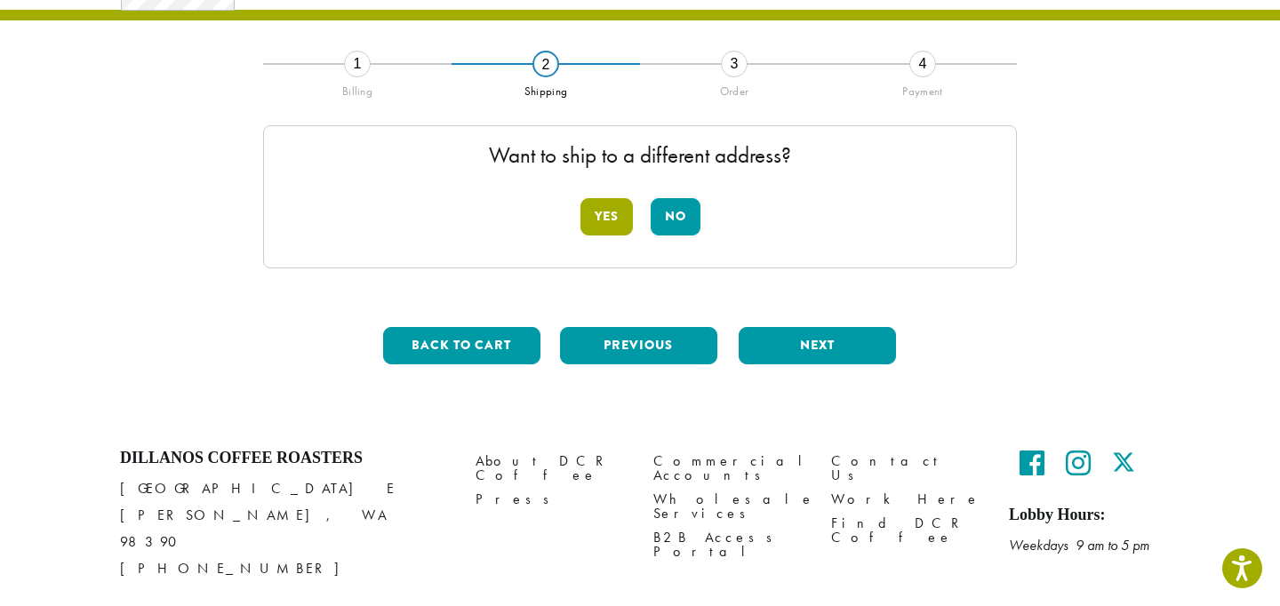
click at [603, 217] on button "Yes" at bounding box center [607, 216] width 52 height 37
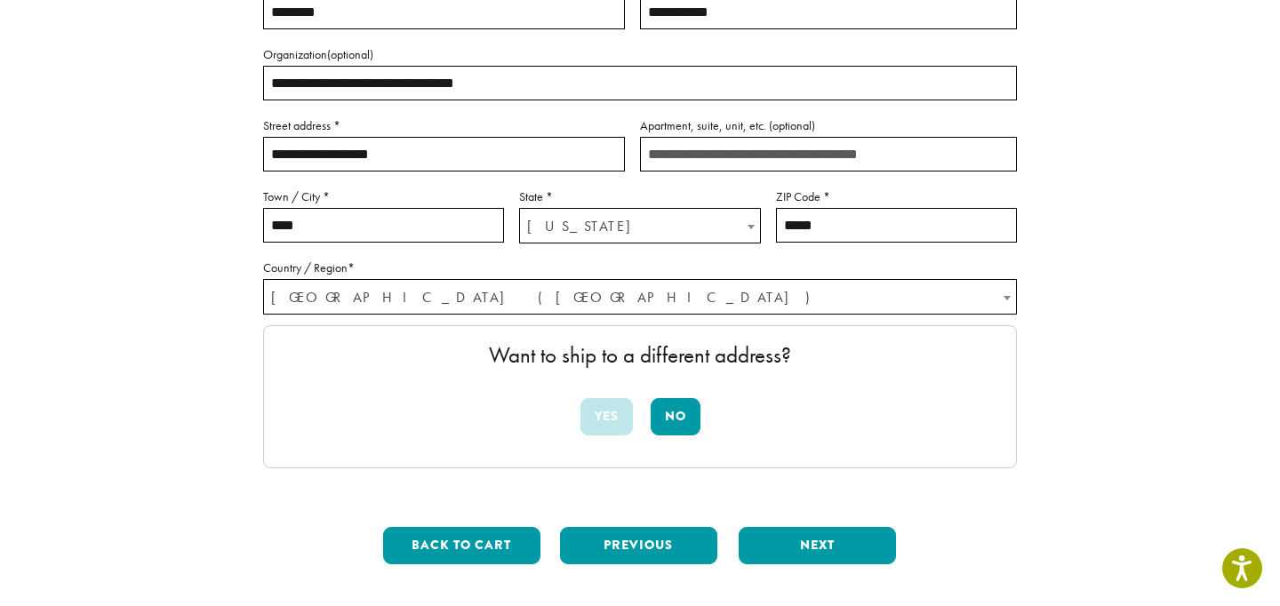
scroll to position [300, 0]
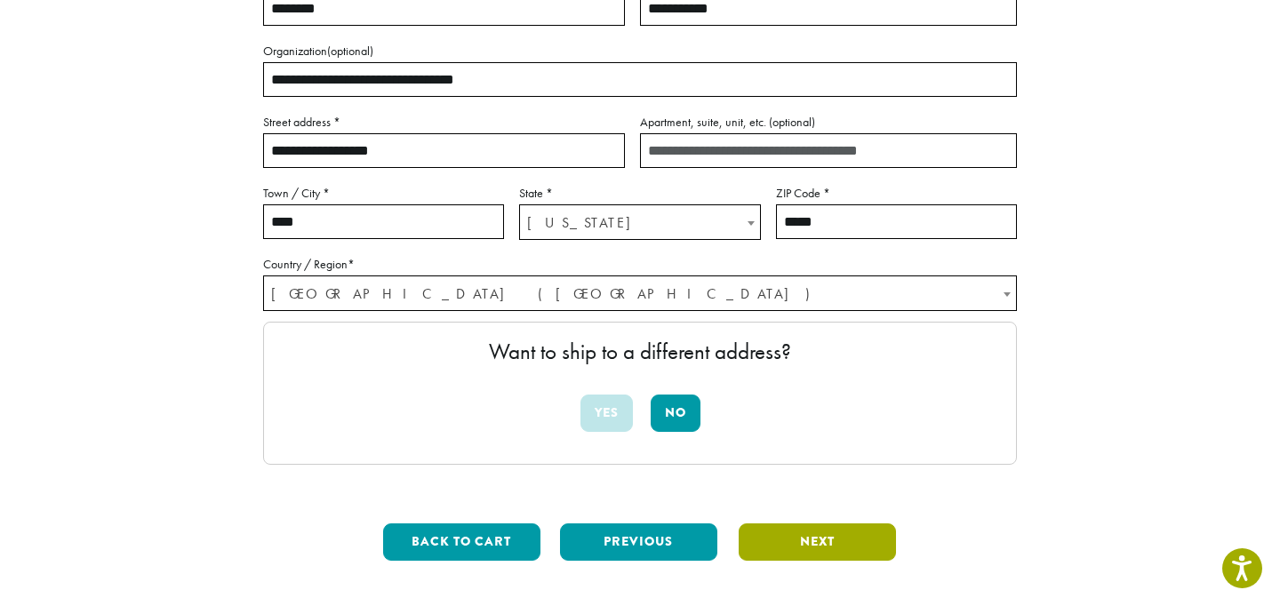
click at [790, 541] on button "Next" at bounding box center [817, 542] width 157 height 37
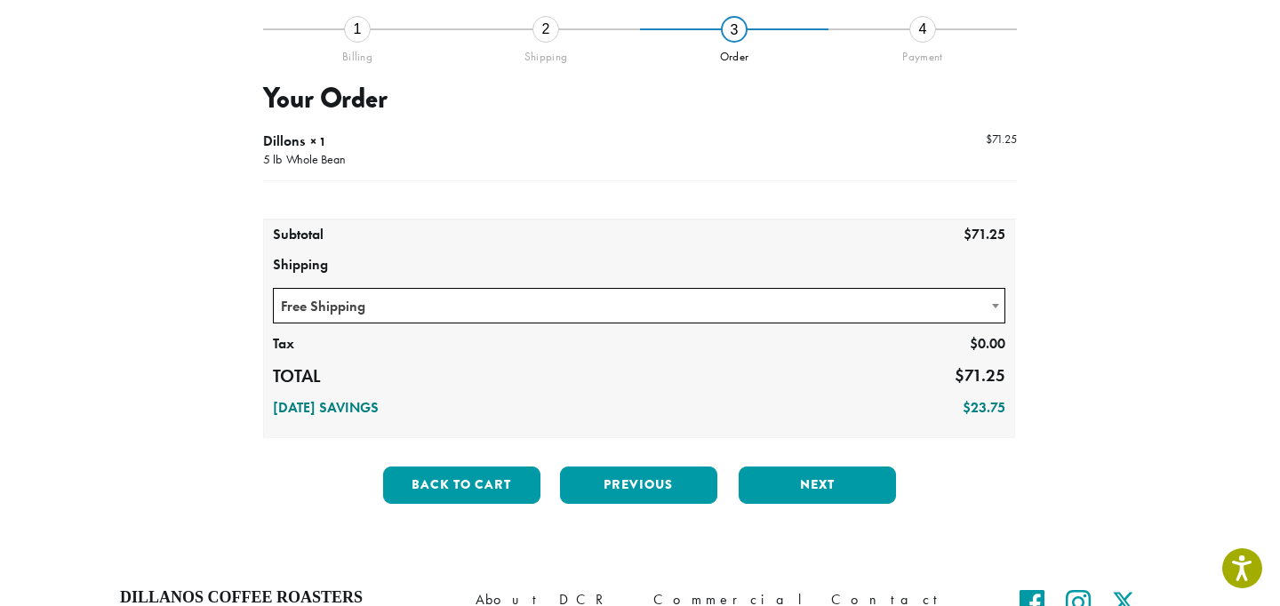
scroll to position [140, 0]
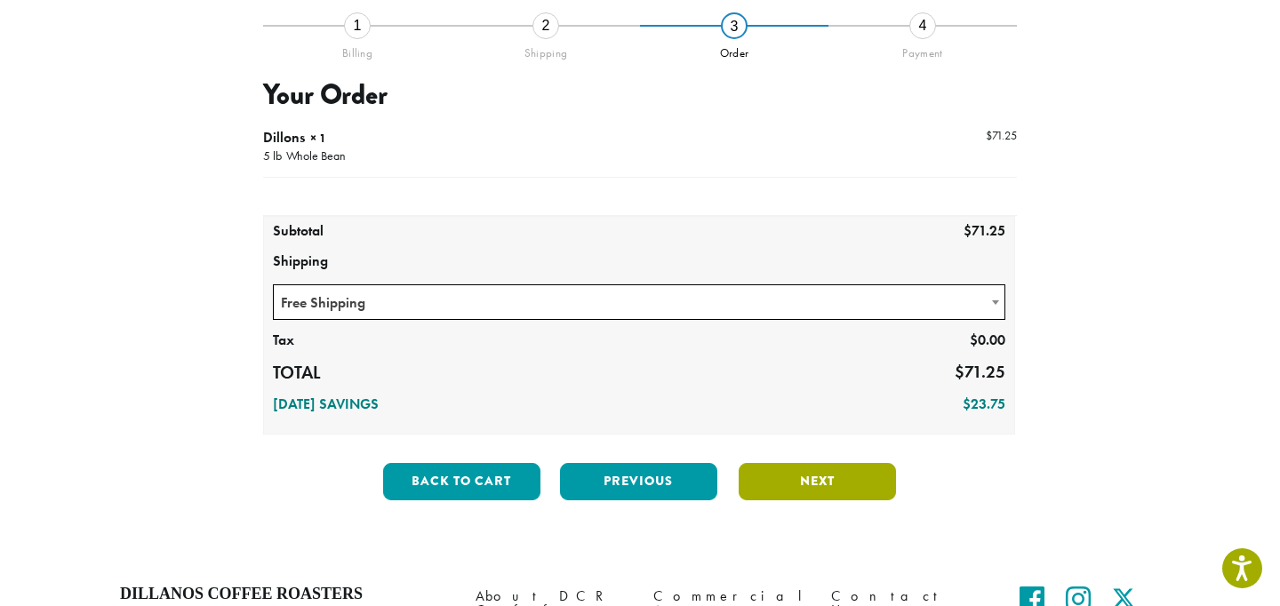
click at [840, 480] on button "Next" at bounding box center [817, 481] width 157 height 37
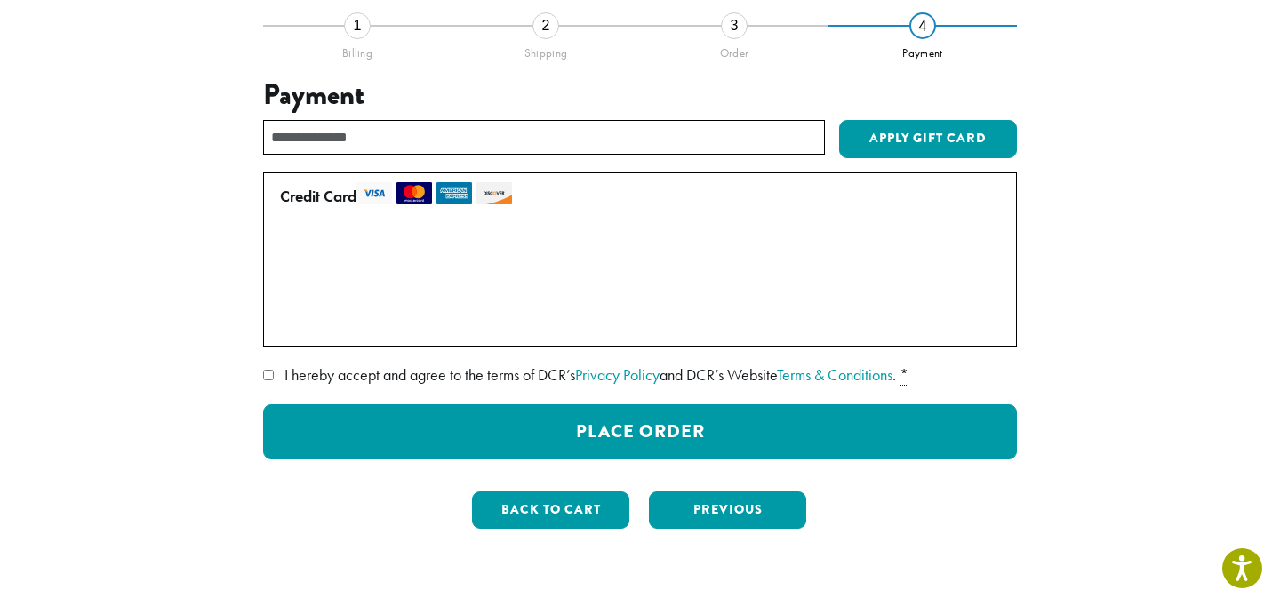
click at [729, 30] on div "3" at bounding box center [734, 25] width 27 height 27
click at [525, 513] on button "Back to cart" at bounding box center [550, 510] width 157 height 37
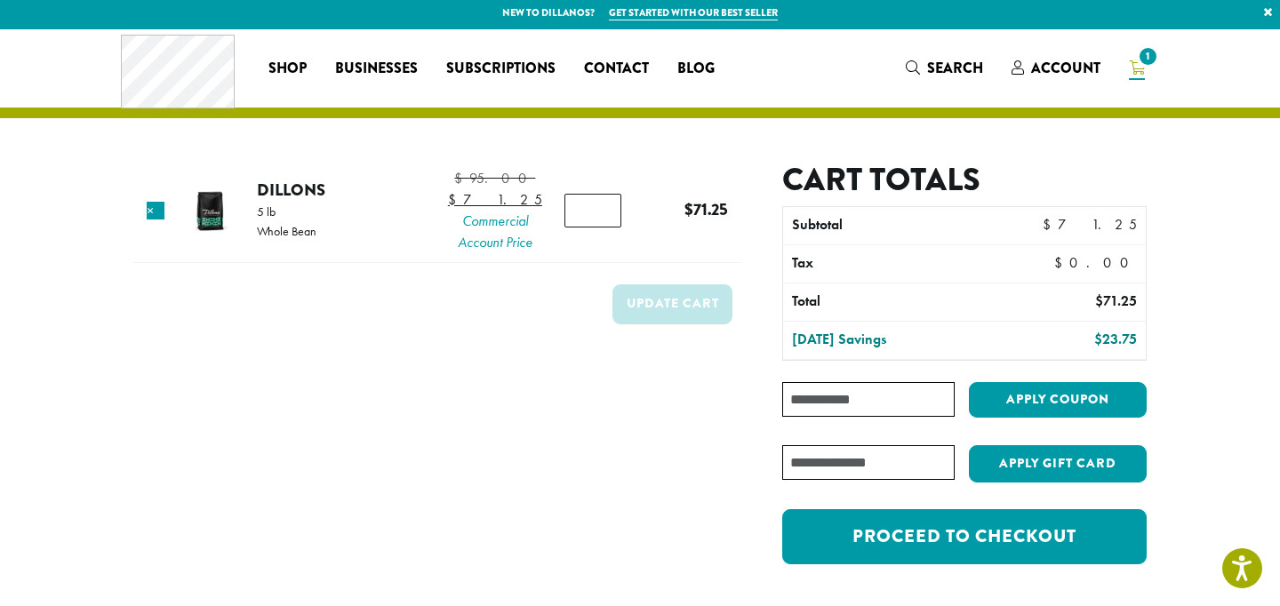
scroll to position [57, 0]
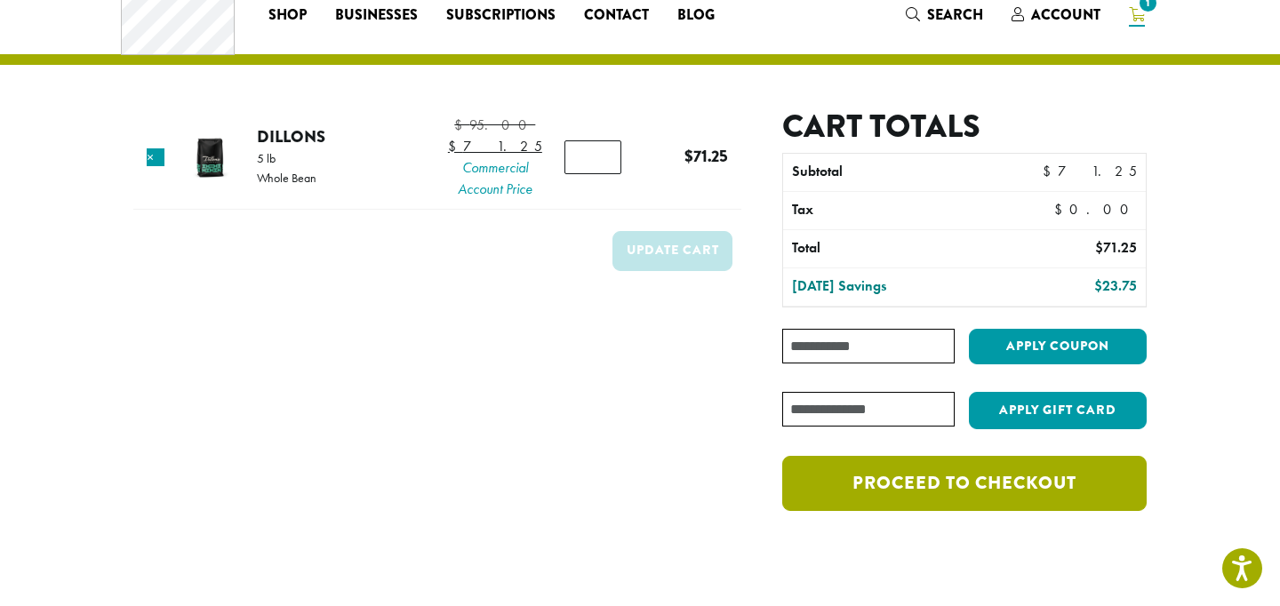
click at [955, 485] on link "Proceed to checkout" at bounding box center [964, 483] width 365 height 55
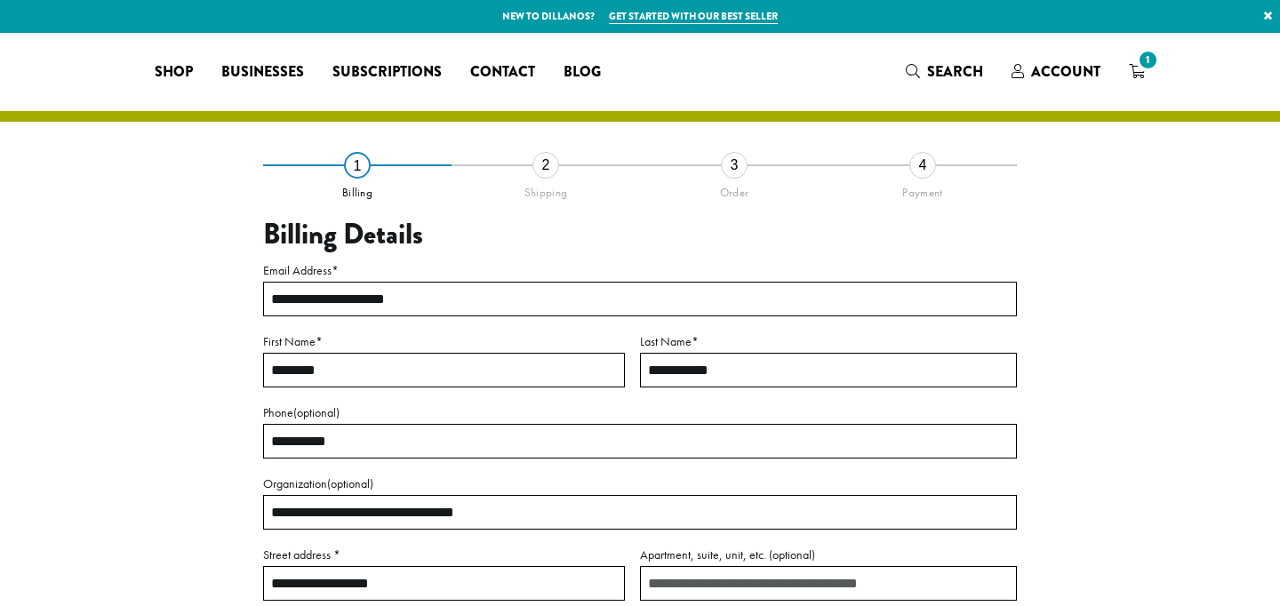
select select "**"
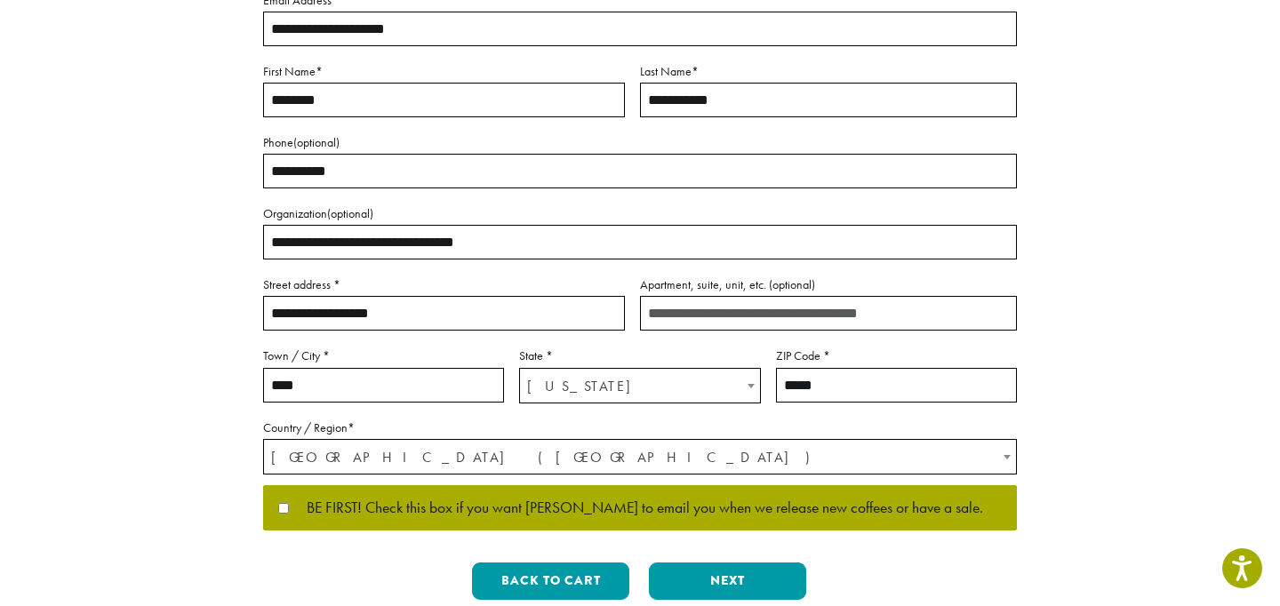
scroll to position [271, 0]
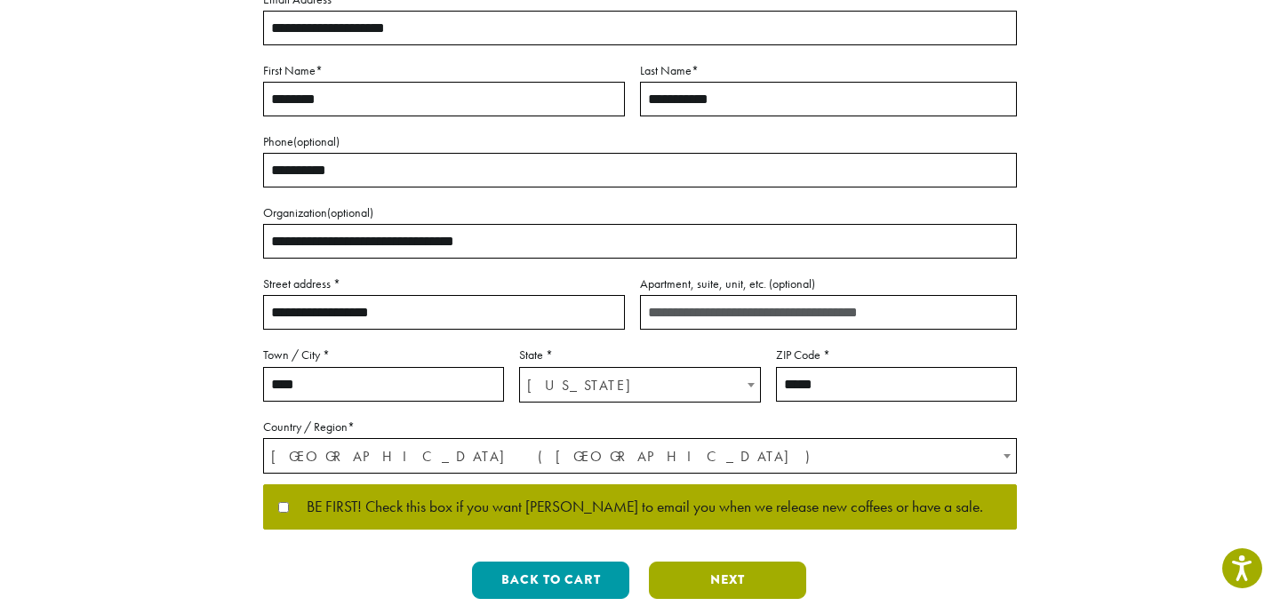
click at [711, 571] on button "Next" at bounding box center [727, 580] width 157 height 37
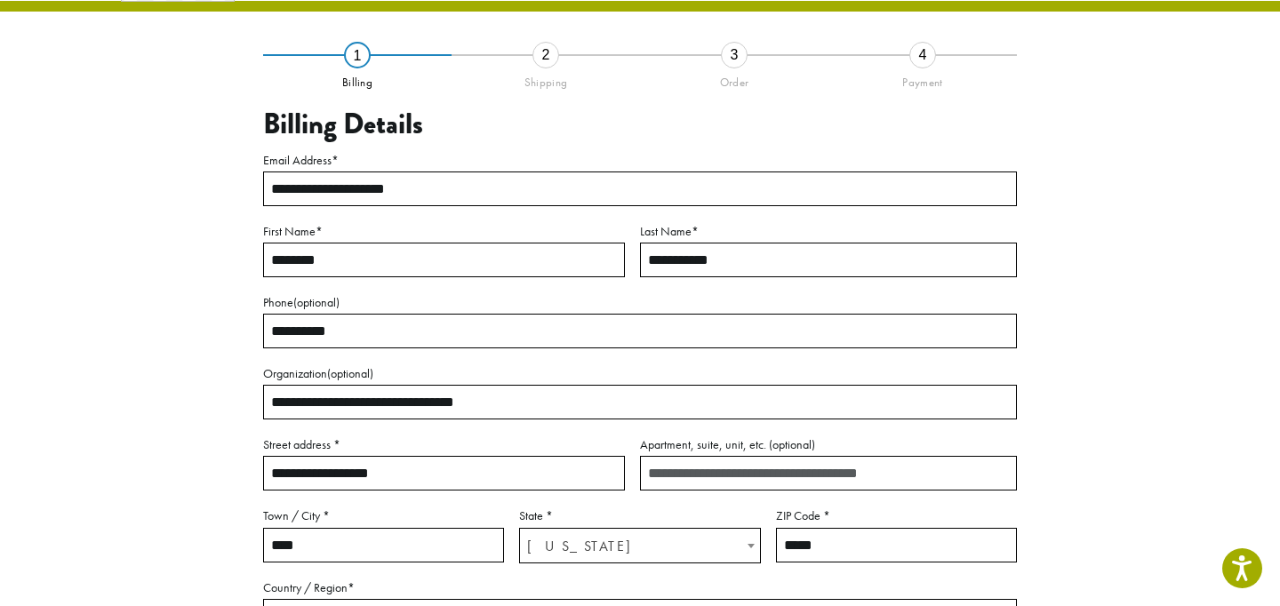
scroll to position [101, 0]
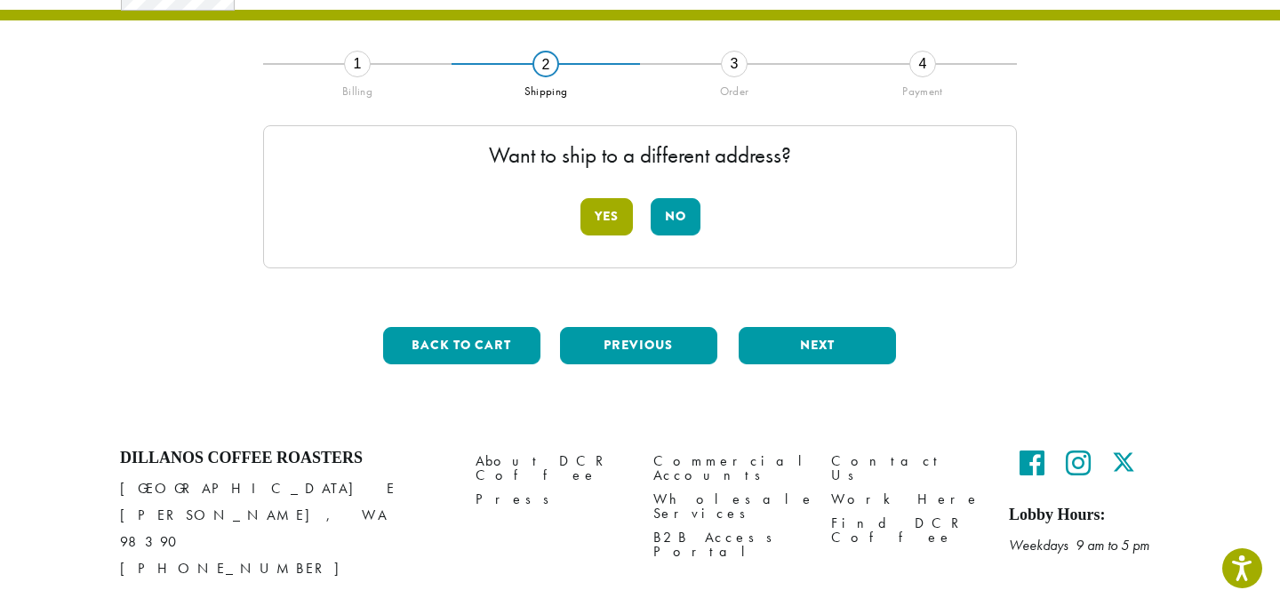
click at [612, 220] on button "Yes" at bounding box center [607, 216] width 52 height 37
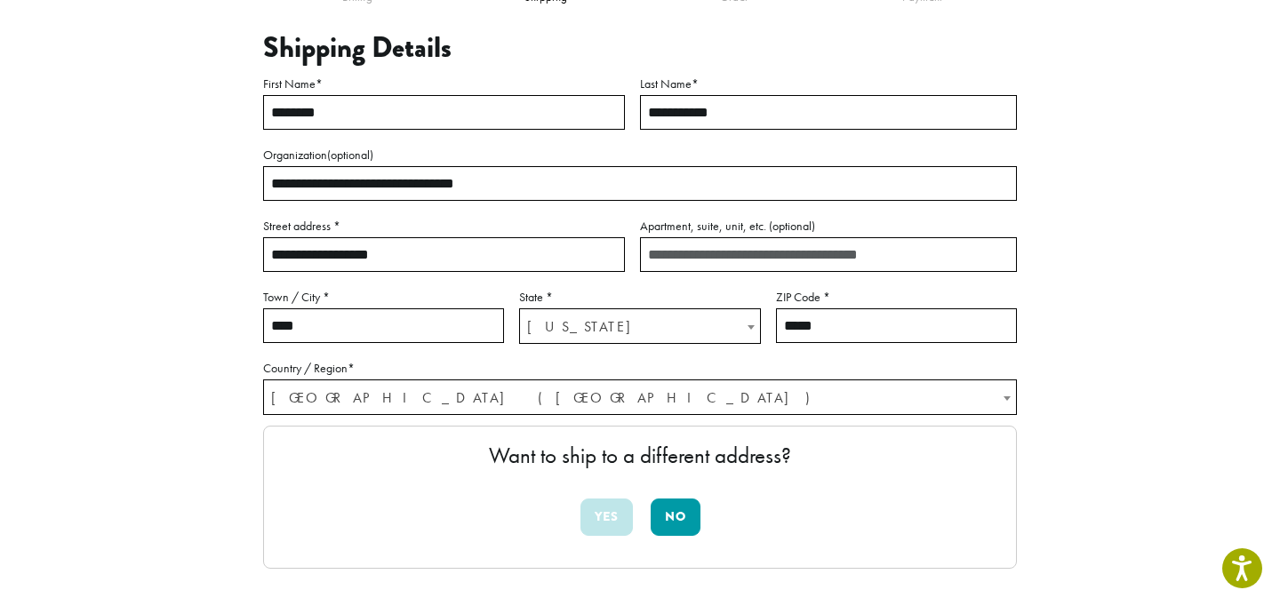
scroll to position [196, 0]
click at [378, 254] on input "**********" at bounding box center [444, 254] width 362 height 35
type input "**********"
click at [855, 320] on input "*****" at bounding box center [896, 326] width 241 height 35
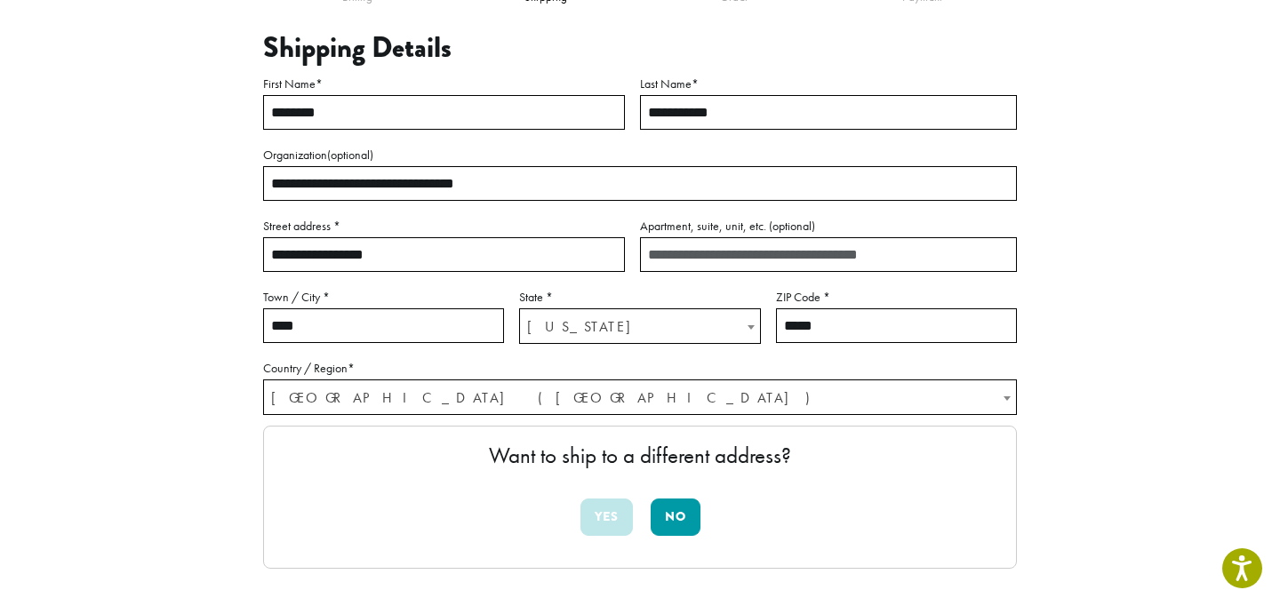
click at [855, 320] on input "*****" at bounding box center [896, 326] width 241 height 35
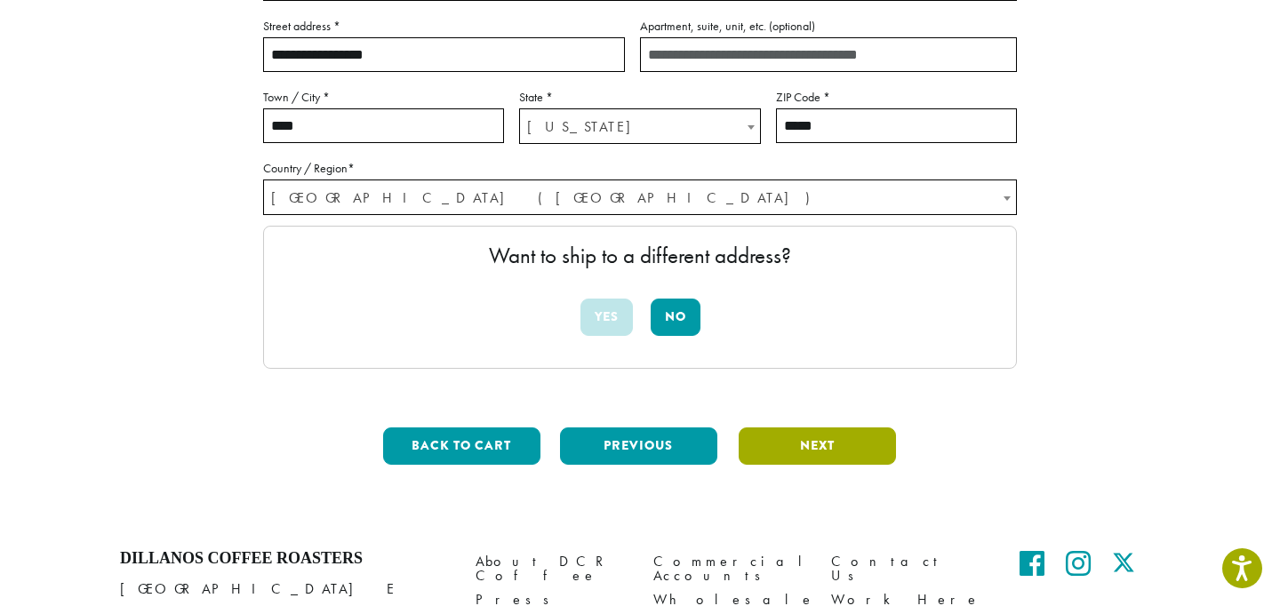
type input "*****"
click at [850, 446] on button "Next" at bounding box center [817, 446] width 157 height 37
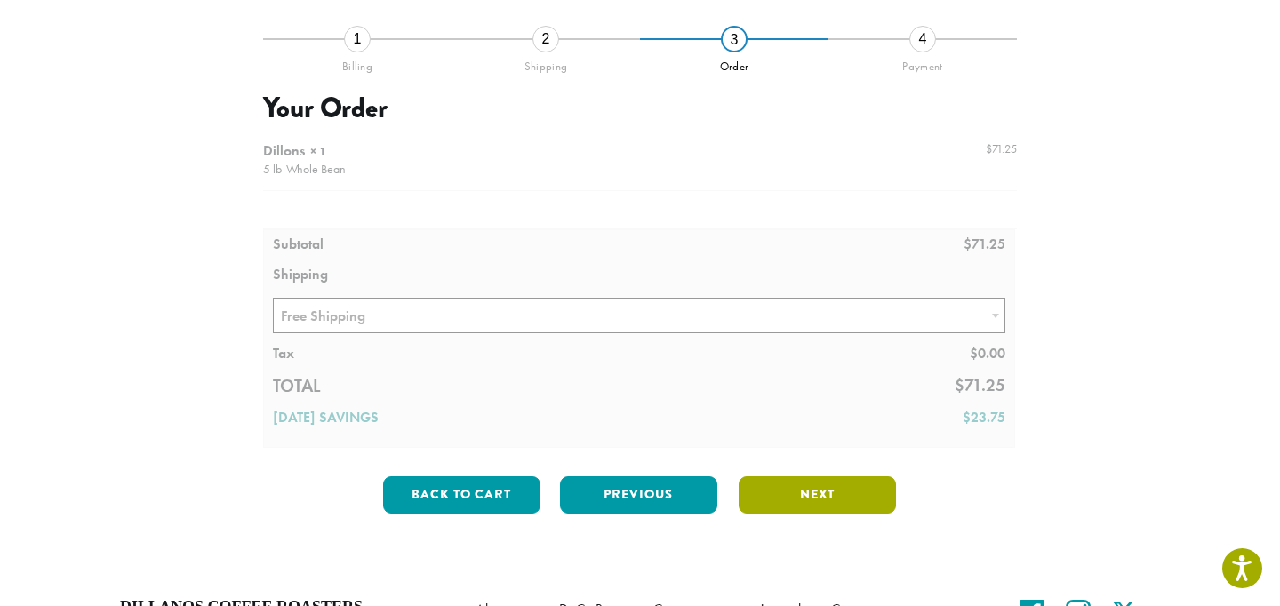
scroll to position [101, 0]
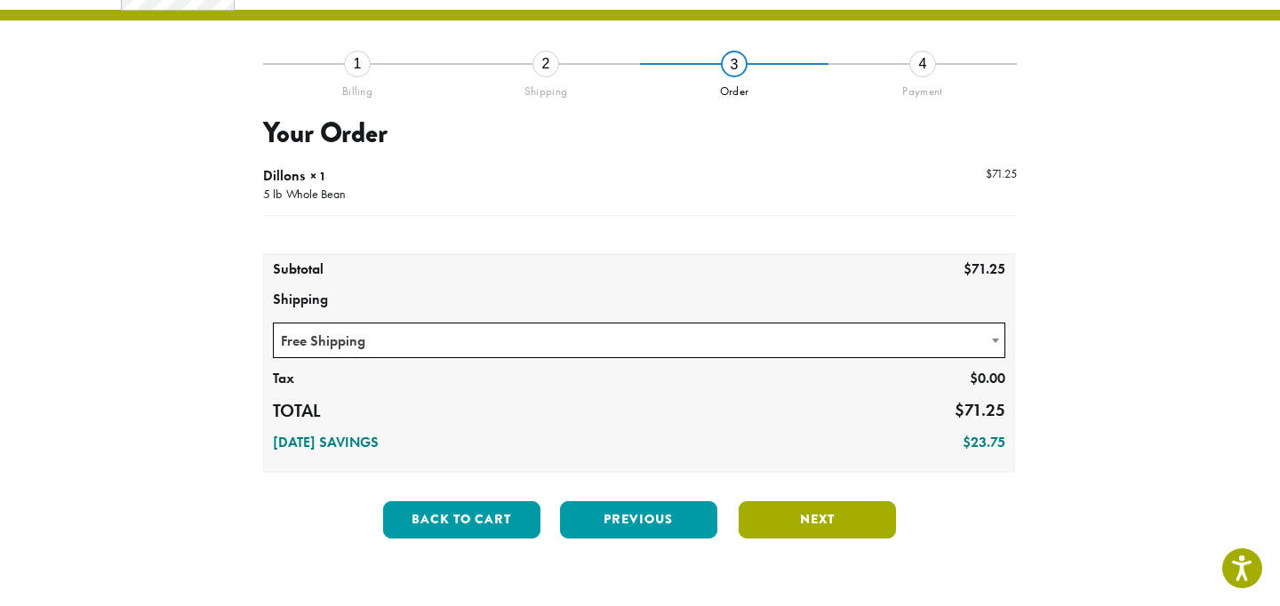
click at [811, 505] on button "Next" at bounding box center [817, 519] width 157 height 37
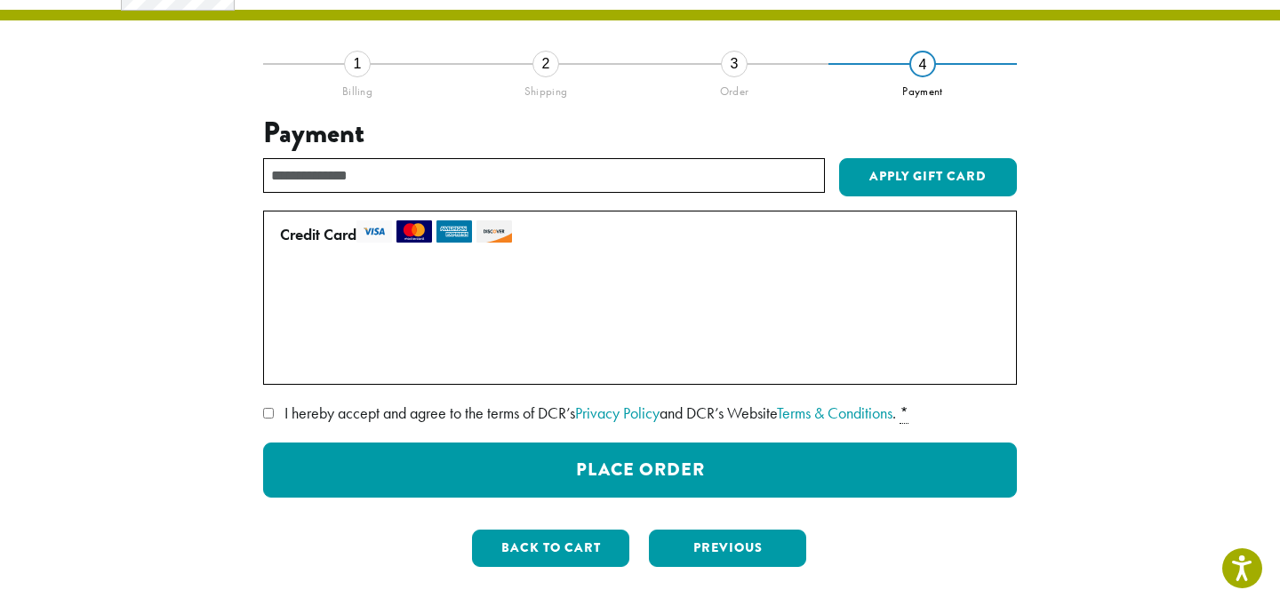
click at [468, 403] on span "I hereby accept and agree to the terms of DCR’s Privacy Policy and DCR’s Websit…" at bounding box center [591, 413] width 612 height 20
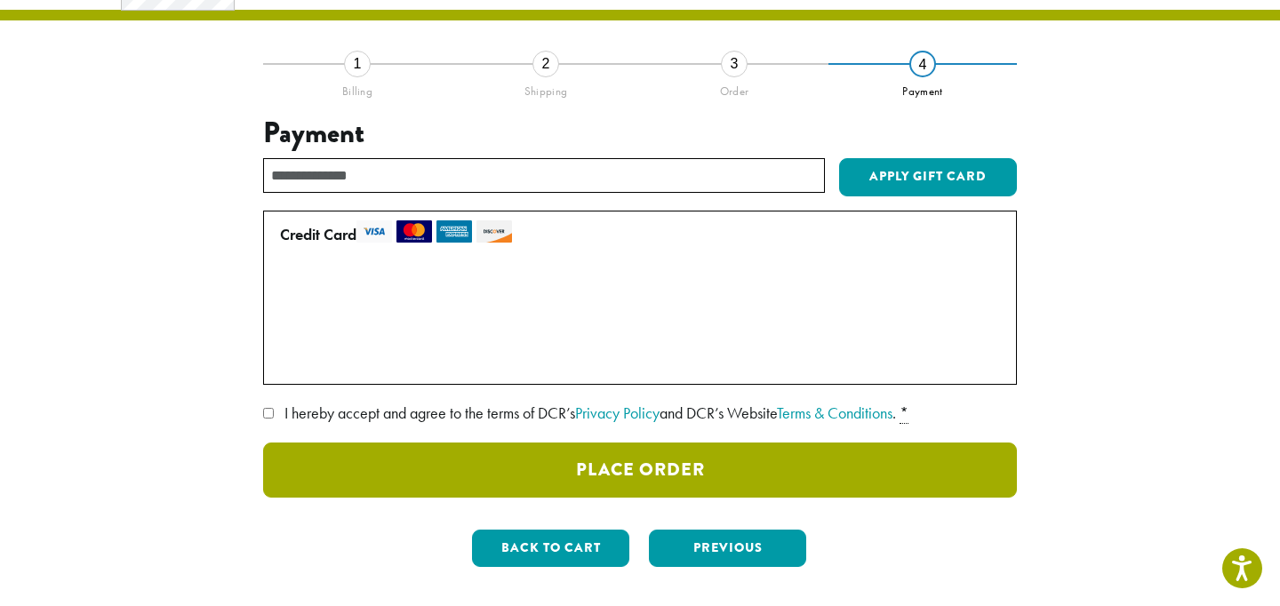
click at [501, 469] on button "Place Order" at bounding box center [640, 470] width 754 height 55
